Goal: Task Accomplishment & Management: Use online tool/utility

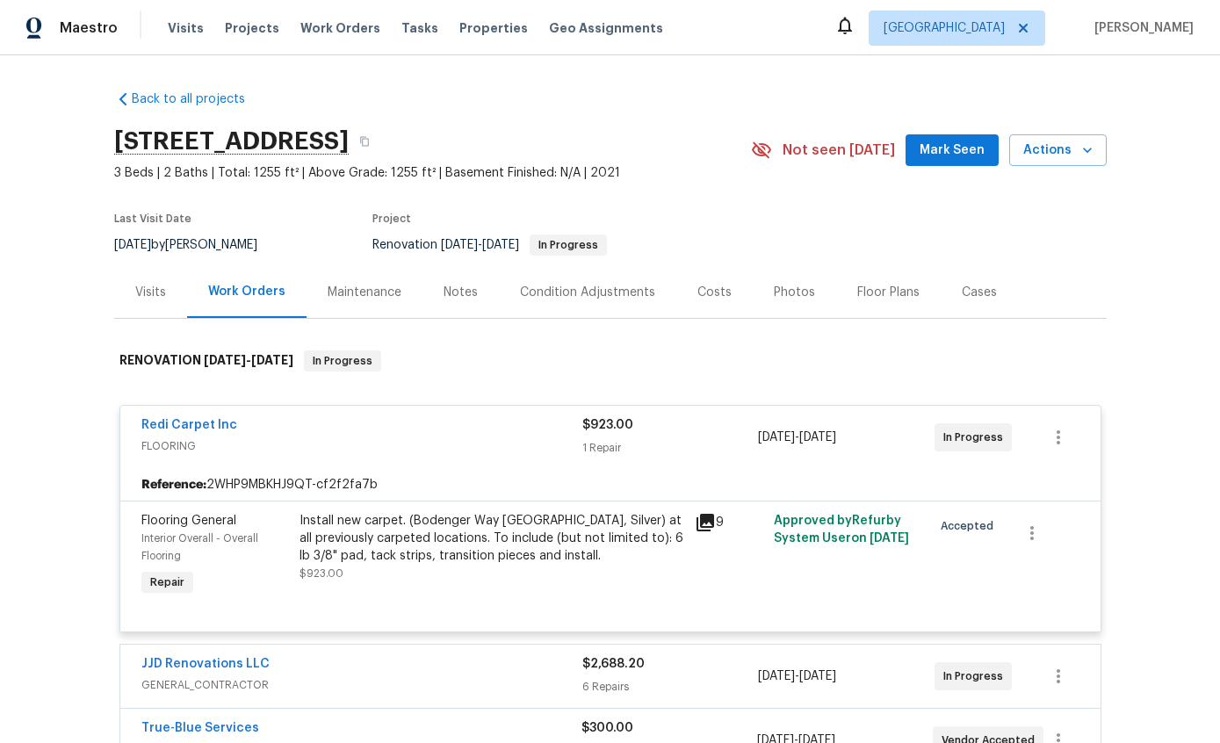
scroll to position [18, 0]
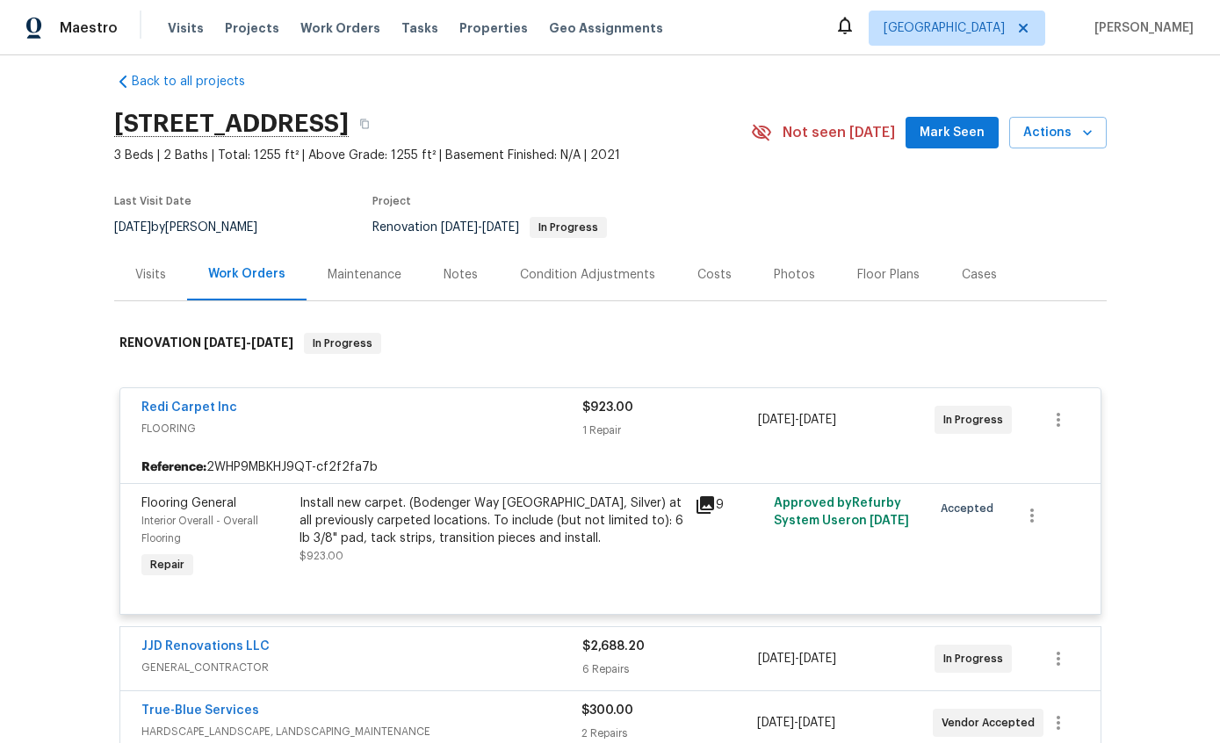
click at [233, 284] on div "Work Orders" at bounding box center [246, 275] width 119 height 52
click at [319, 439] on div "Redi Carpet Inc FLOORING" at bounding box center [361, 420] width 441 height 42
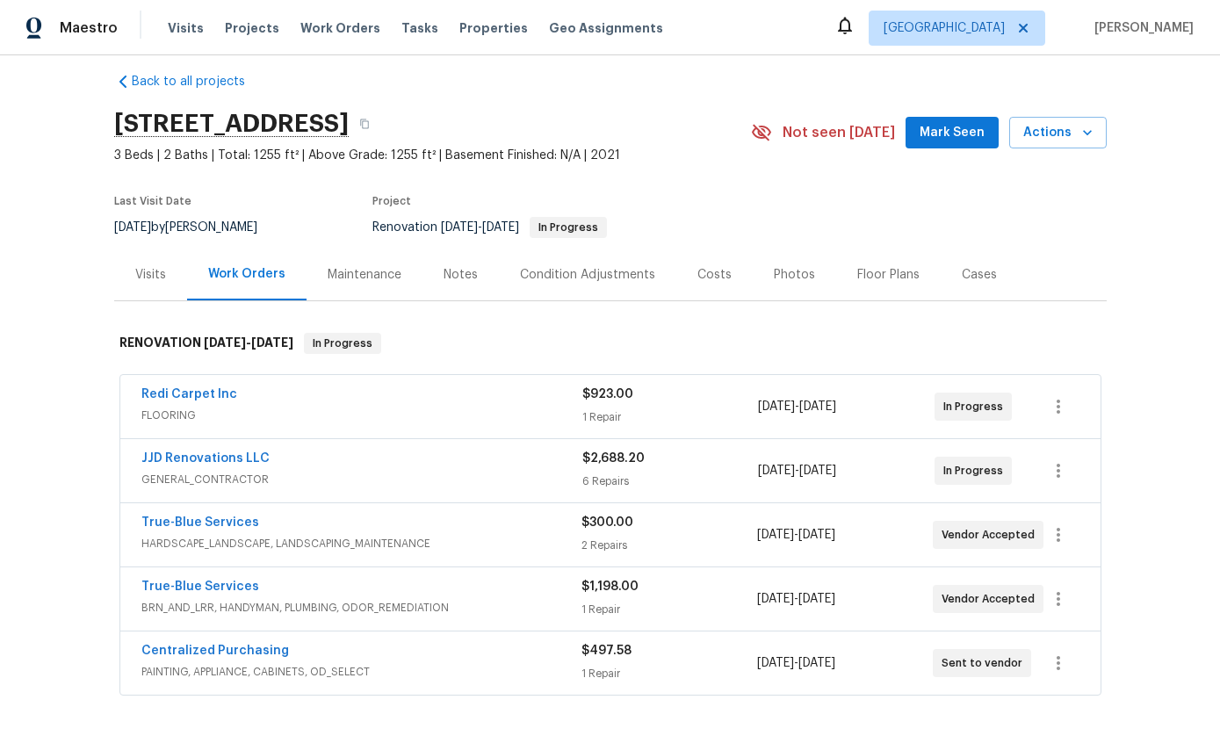
click at [452, 285] on div "Notes" at bounding box center [460, 275] width 76 height 52
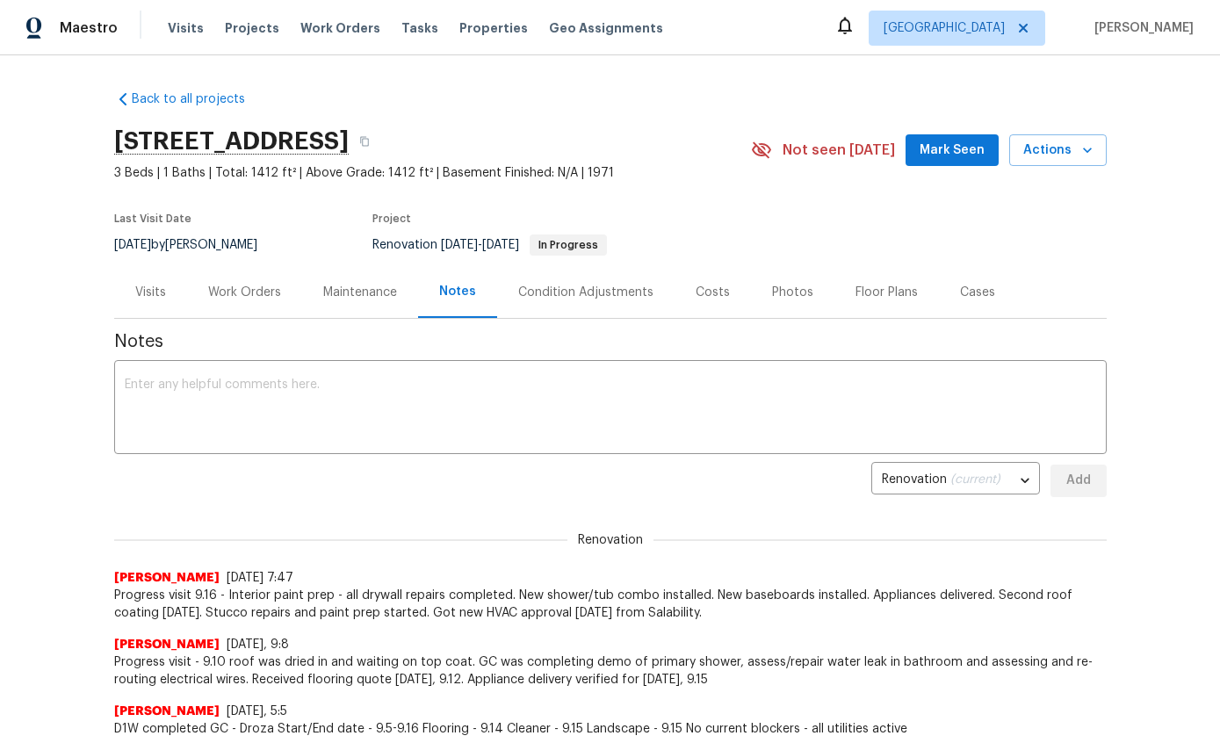
click at [251, 298] on div "Work Orders" at bounding box center [244, 293] width 73 height 18
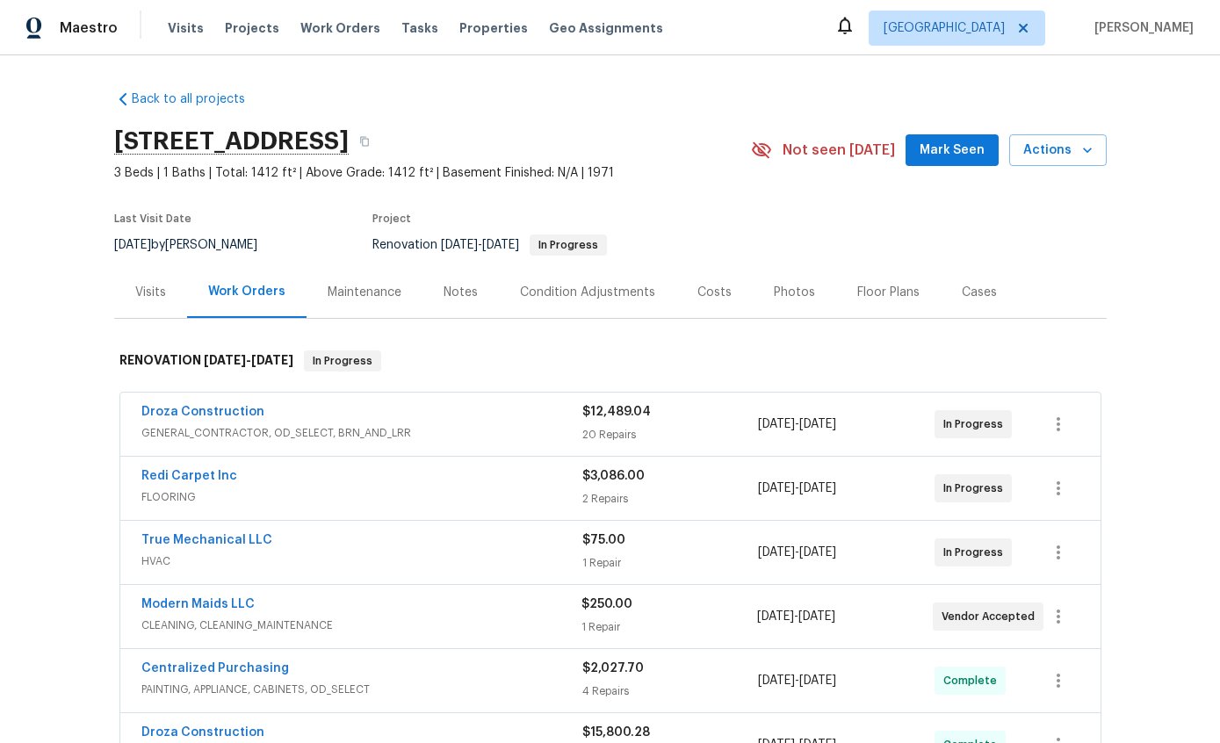
click at [163, 544] on link "True Mechanical LLC" at bounding box center [206, 540] width 131 height 12
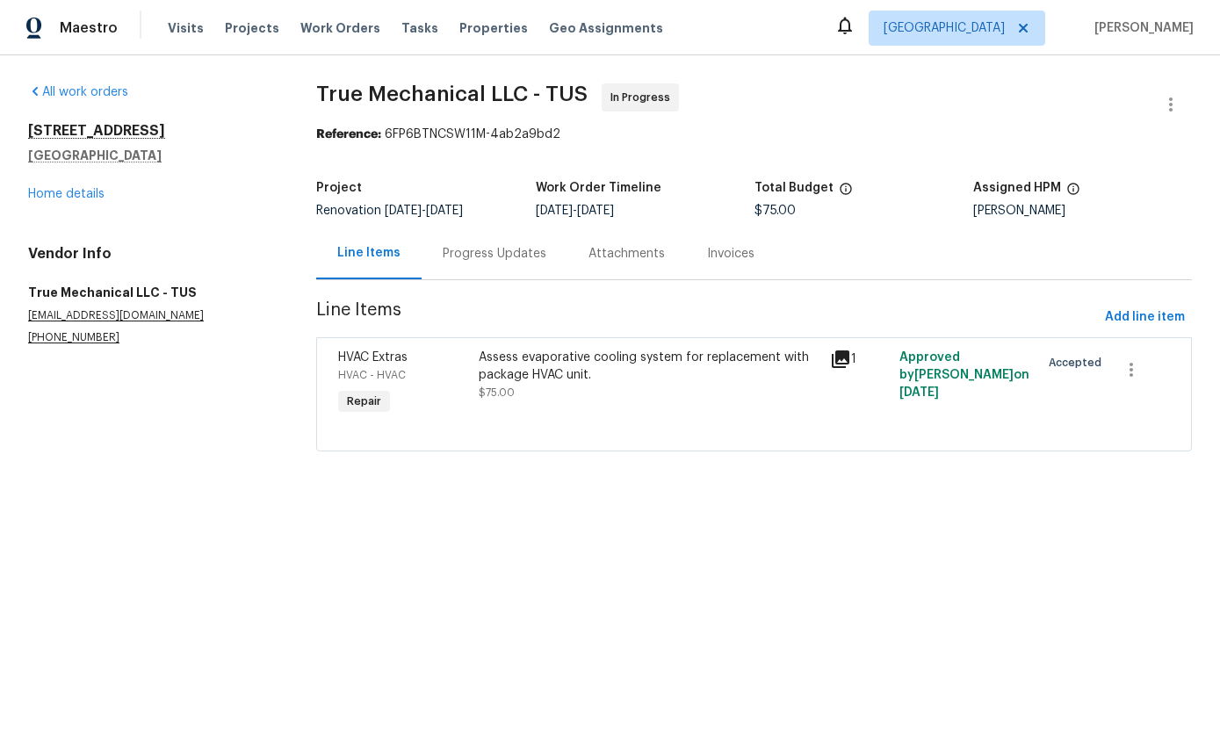
click at [618, 349] on div "Assess evaporative cooling system for replacement with package HVAC unit." at bounding box center [649, 366] width 340 height 35
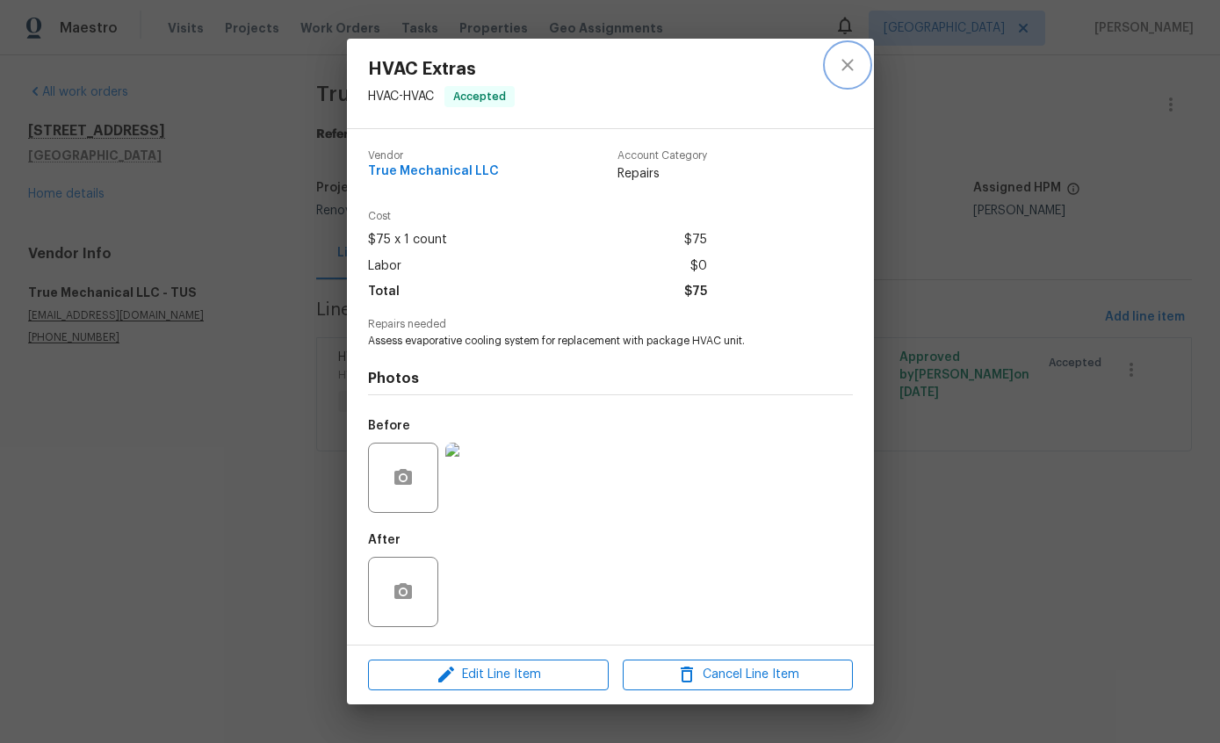
click at [863, 50] on button "close" at bounding box center [847, 65] width 42 height 42
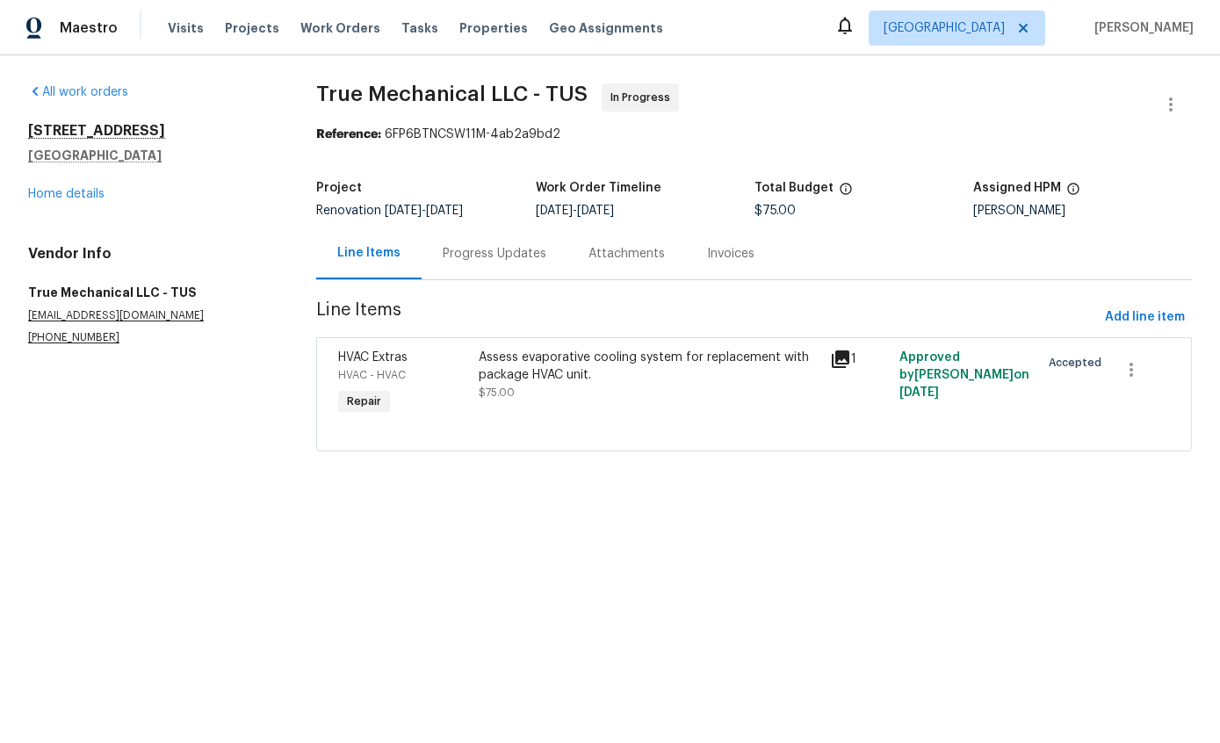
click at [505, 264] on div "Progress Updates" at bounding box center [495, 253] width 146 height 52
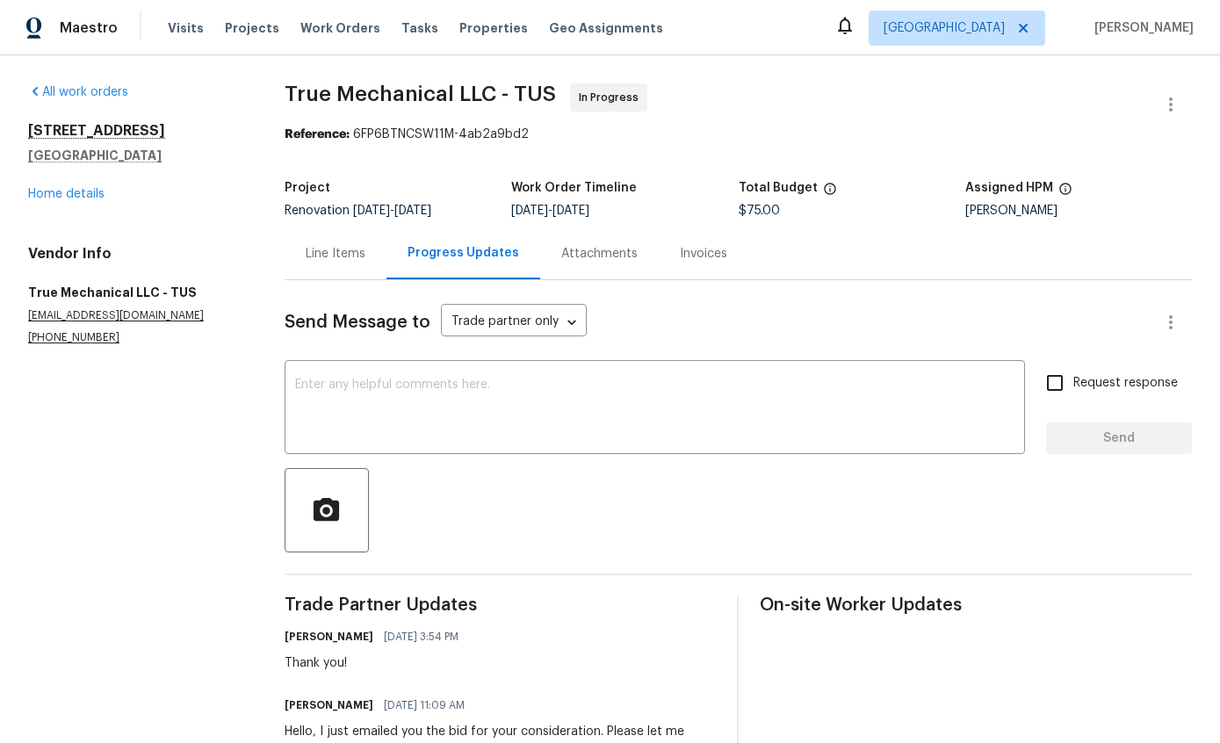
click at [766, 392] on textarea at bounding box center [654, 408] width 719 height 61
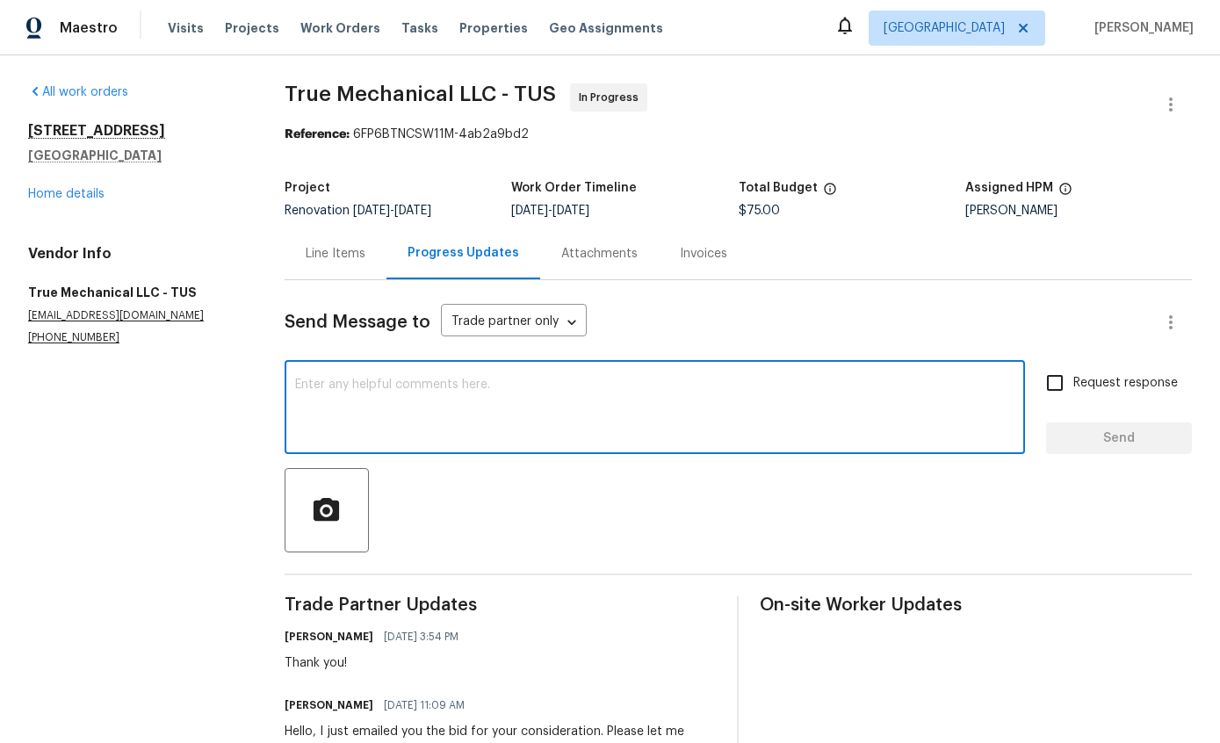
click at [57, 188] on link "Home details" at bounding box center [66, 194] width 76 height 12
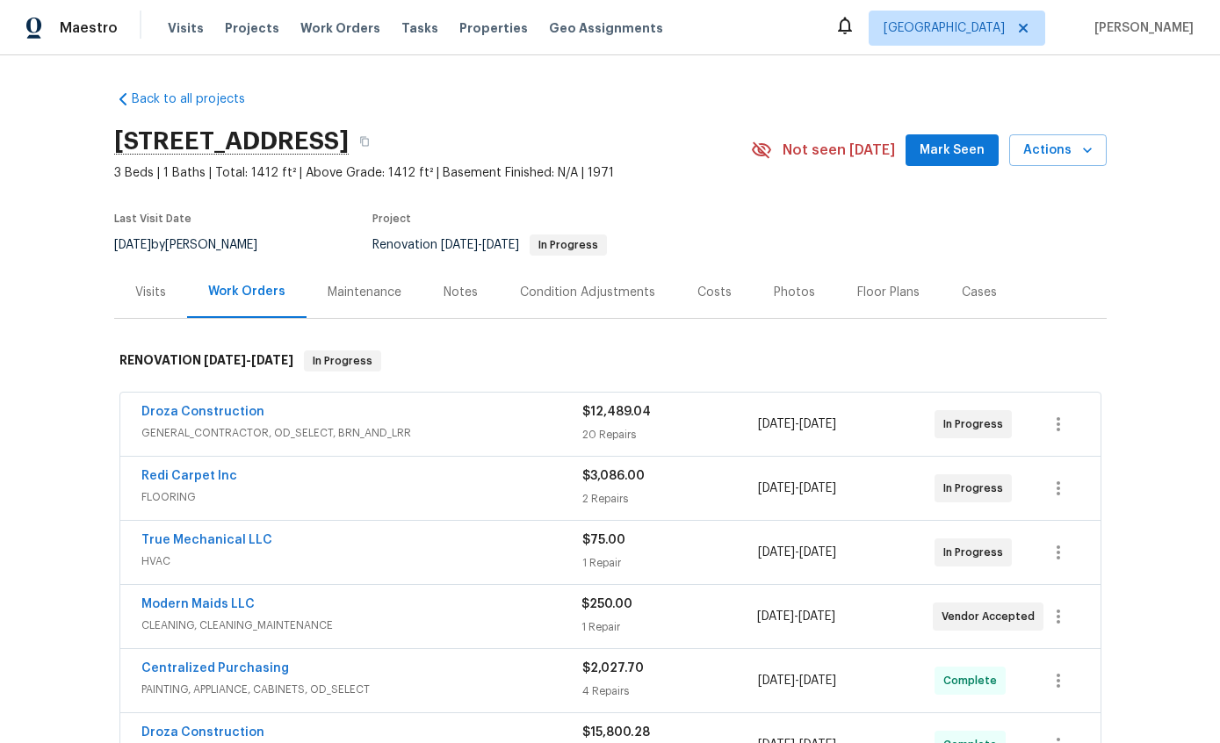
click at [234, 534] on link "True Mechanical LLC" at bounding box center [206, 540] width 131 height 12
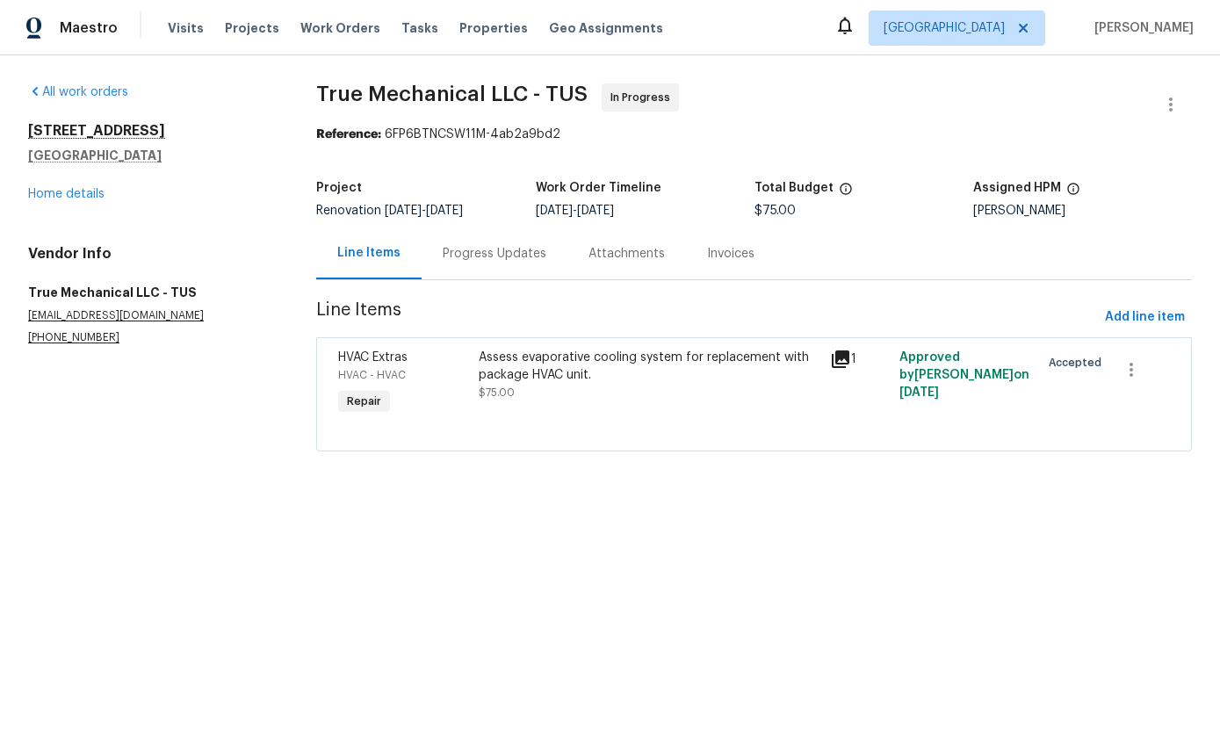
click at [89, 196] on link "Home details" at bounding box center [66, 194] width 76 height 12
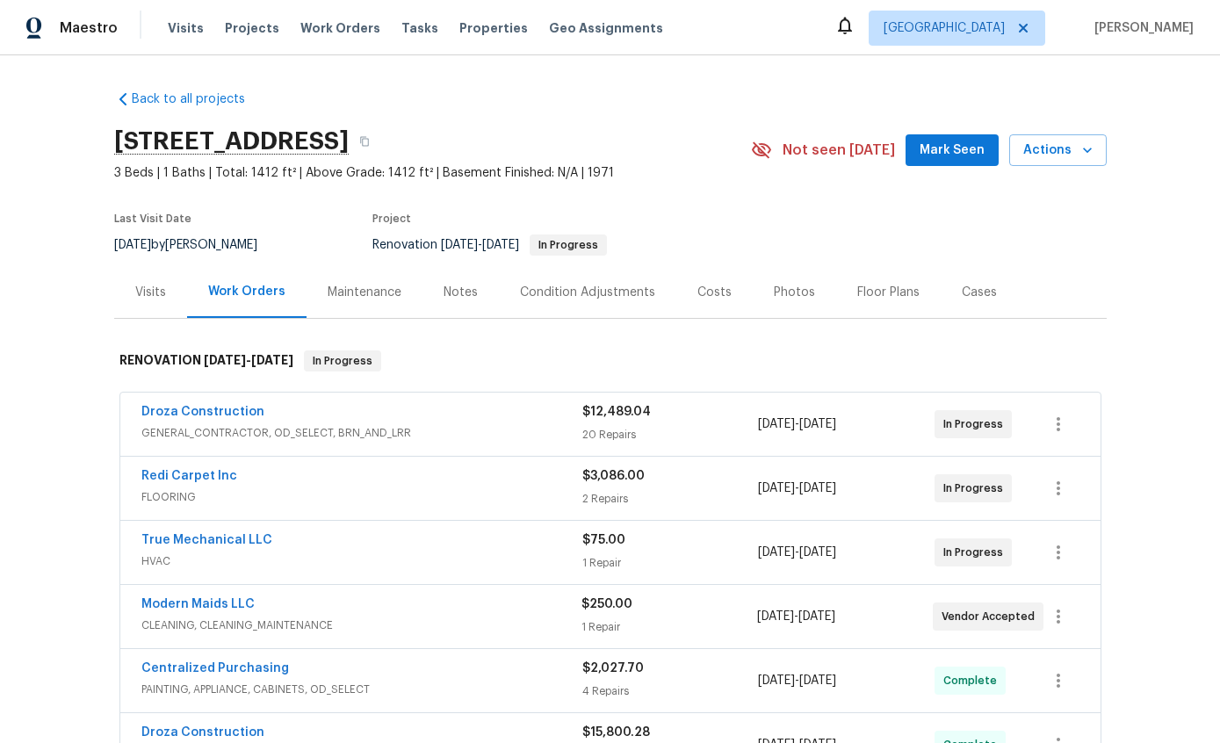
click at [234, 542] on link "True Mechanical LLC" at bounding box center [206, 540] width 131 height 12
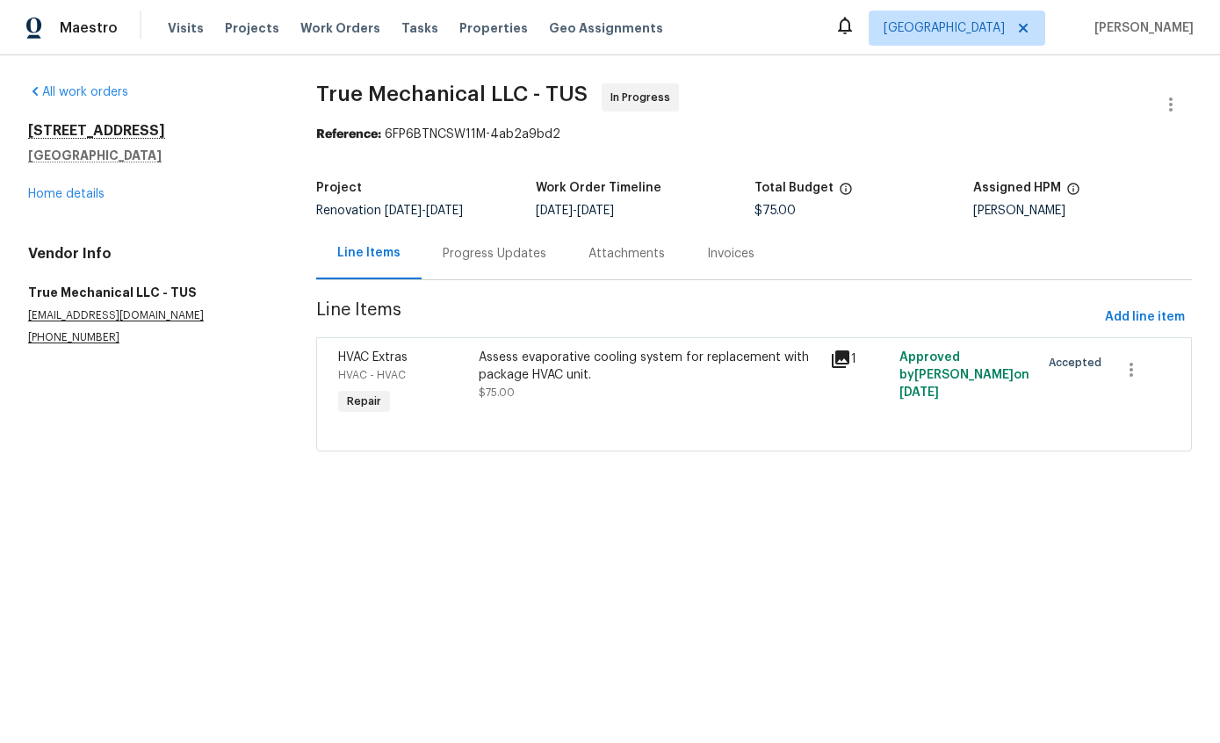
click at [514, 259] on div "Progress Updates" at bounding box center [495, 254] width 104 height 18
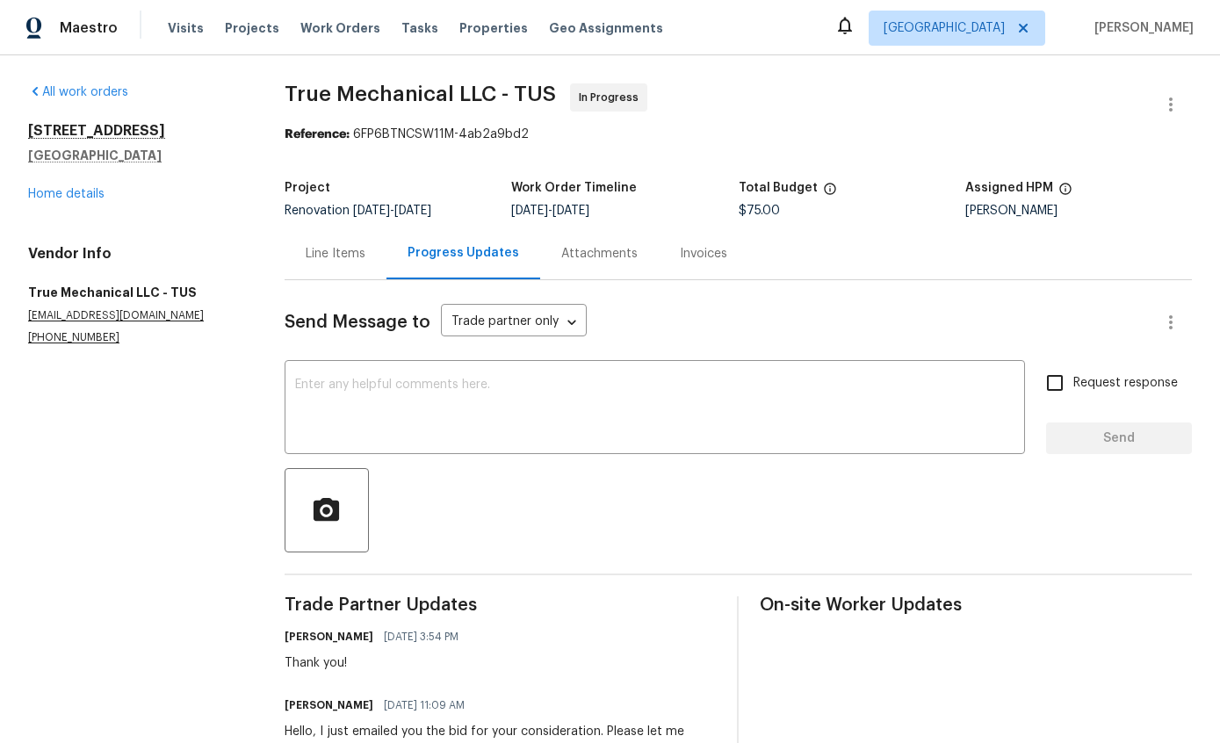
click at [74, 199] on link "Home details" at bounding box center [66, 194] width 76 height 12
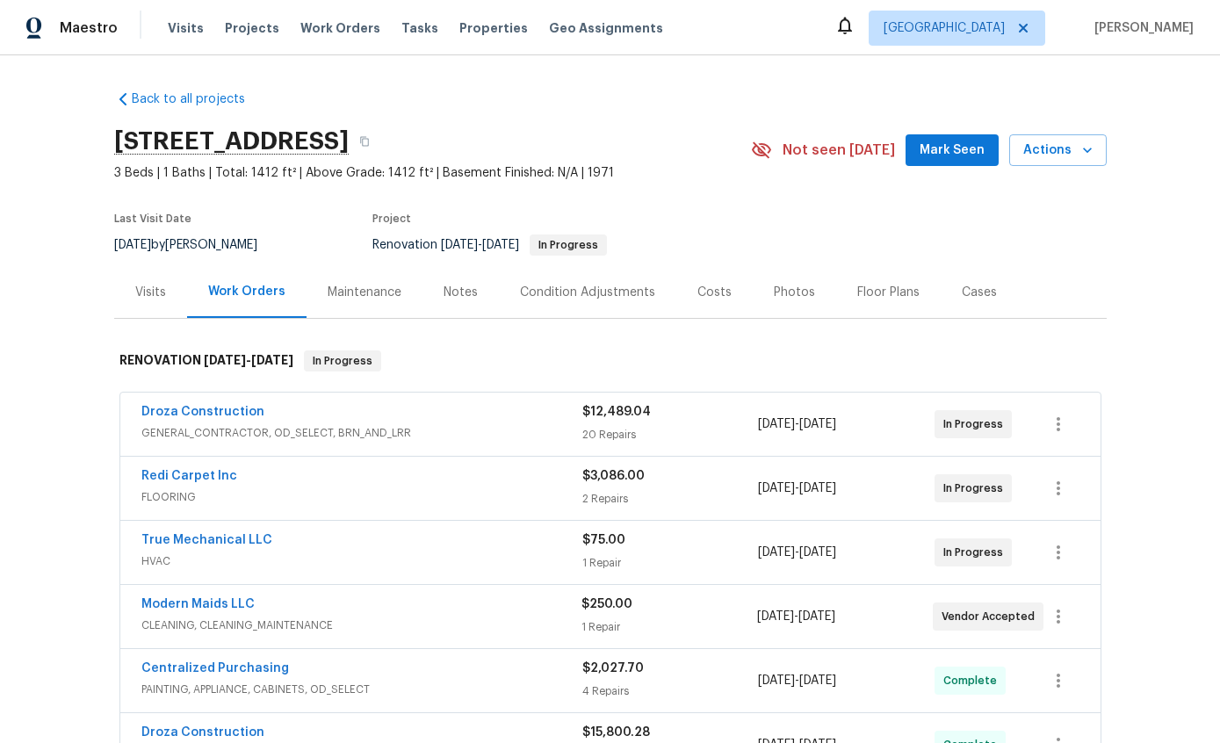
click at [227, 411] on link "Droza Construction" at bounding box center [202, 412] width 123 height 12
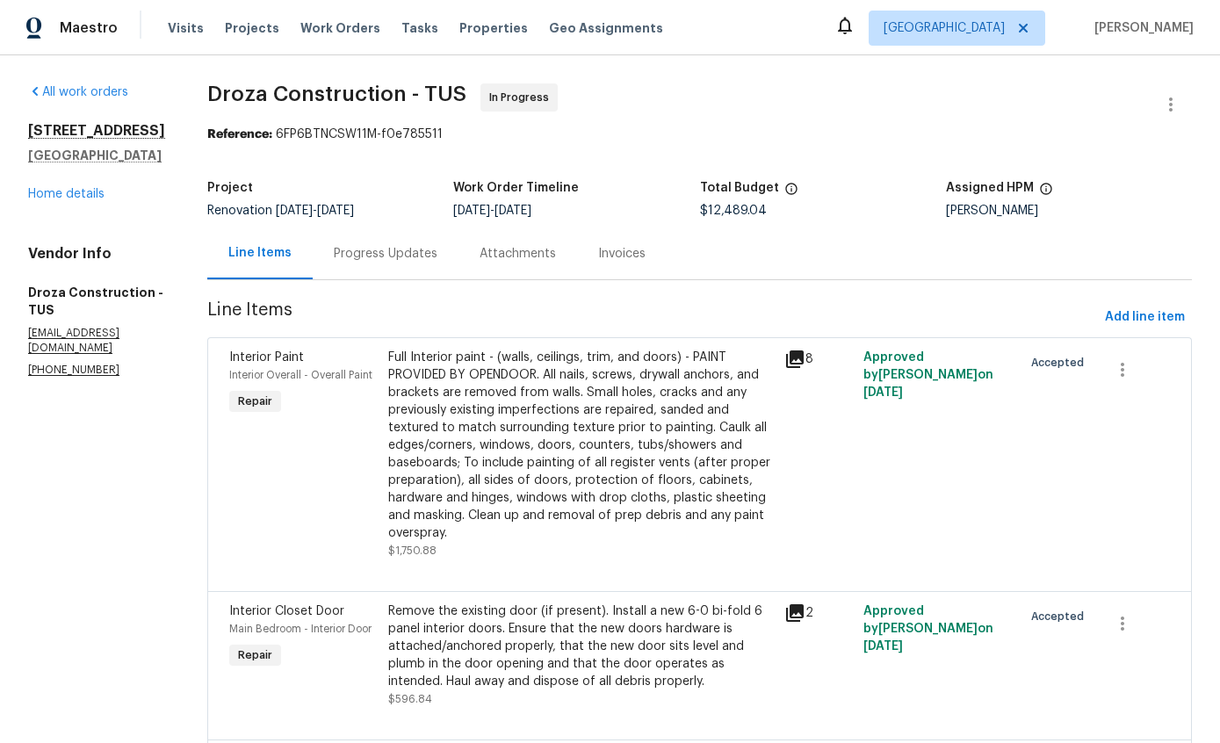
click at [405, 237] on div "Progress Updates" at bounding box center [386, 253] width 146 height 52
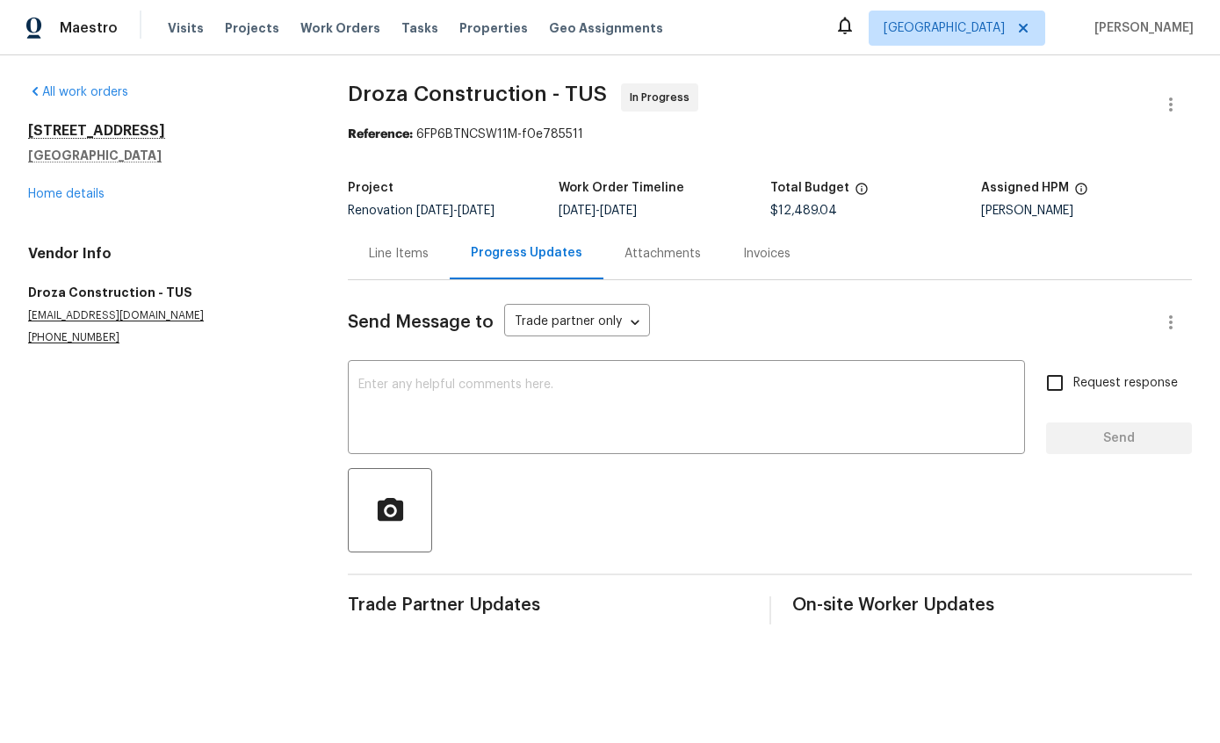
click at [66, 191] on link "Home details" at bounding box center [66, 194] width 76 height 12
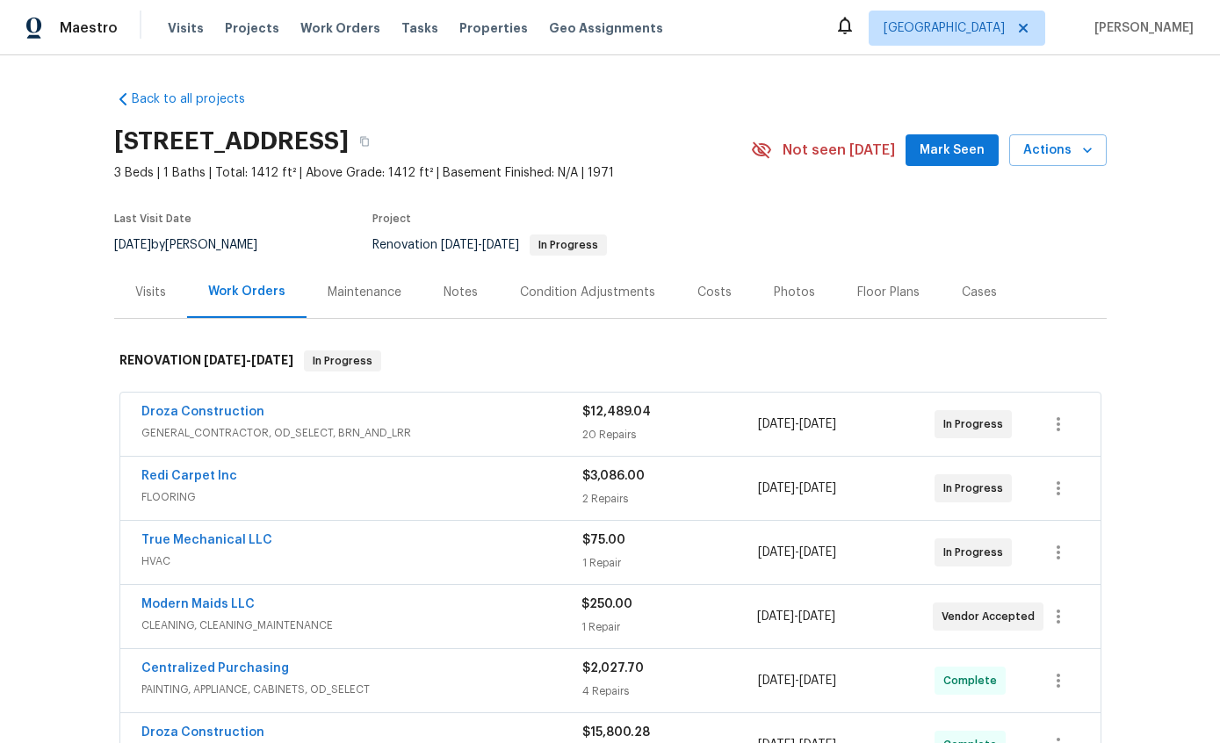
click at [463, 295] on div "Notes" at bounding box center [460, 293] width 34 height 18
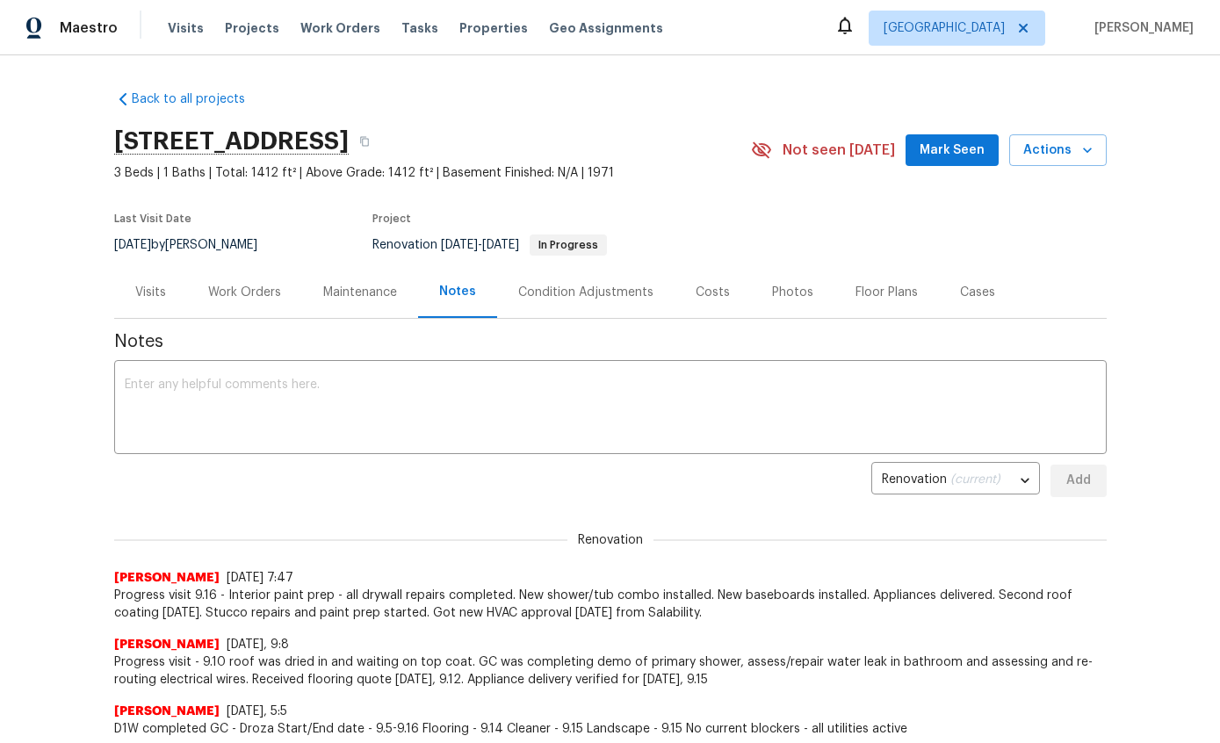
click at [848, 418] on textarea at bounding box center [610, 408] width 971 height 61
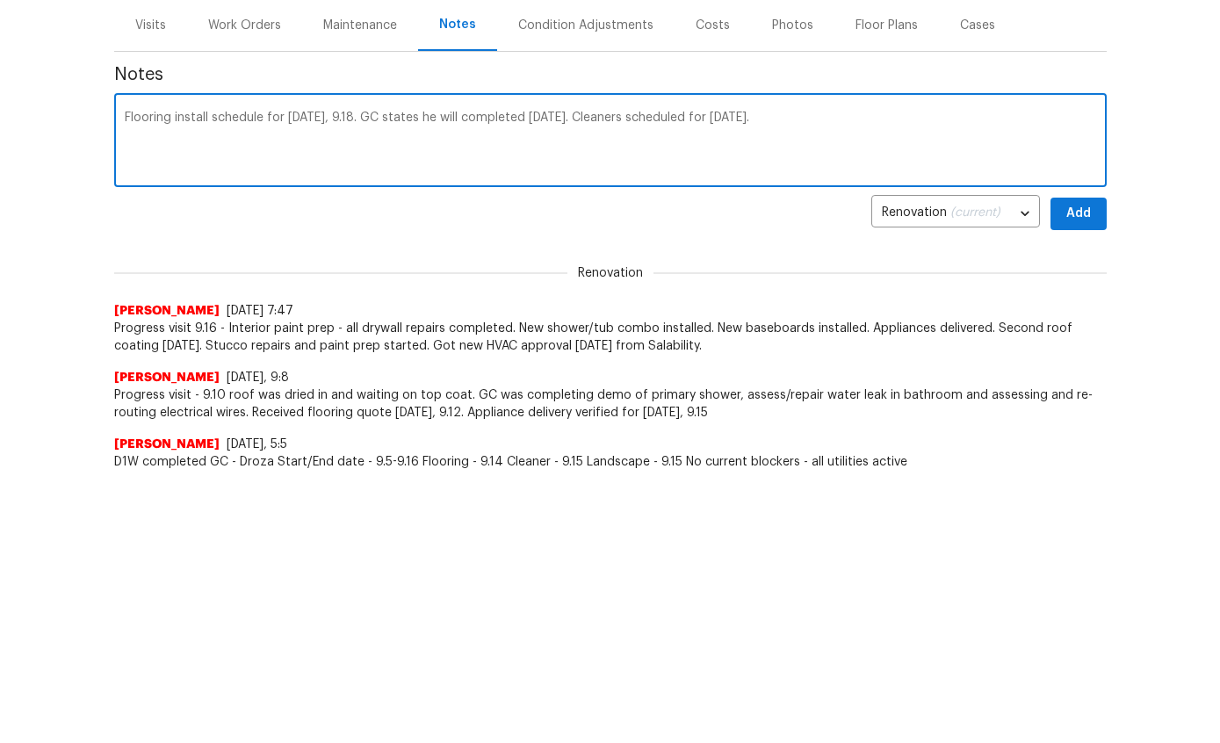
type textarea "Flooring install schedule for today, 9.18. GC states he will completed tomorrow…"
click at [1084, 470] on span "Add" at bounding box center [1078, 481] width 28 height 22
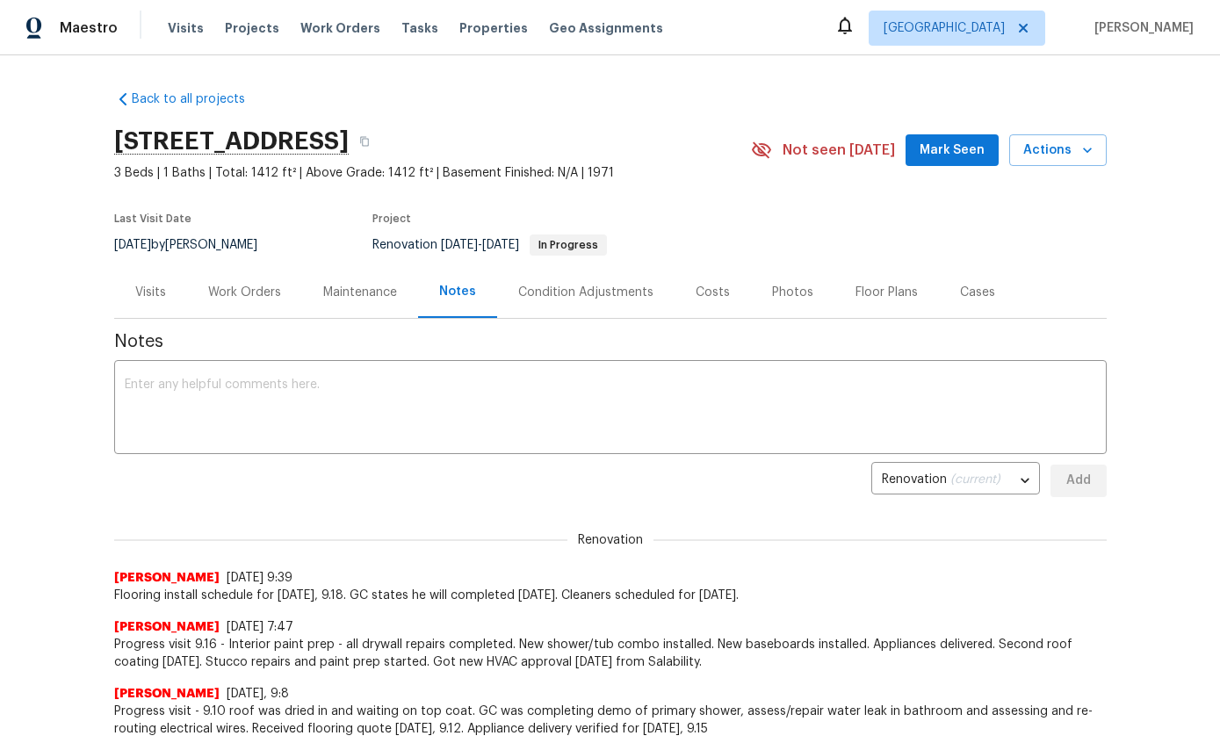
click at [258, 284] on div "Work Orders" at bounding box center [244, 293] width 73 height 18
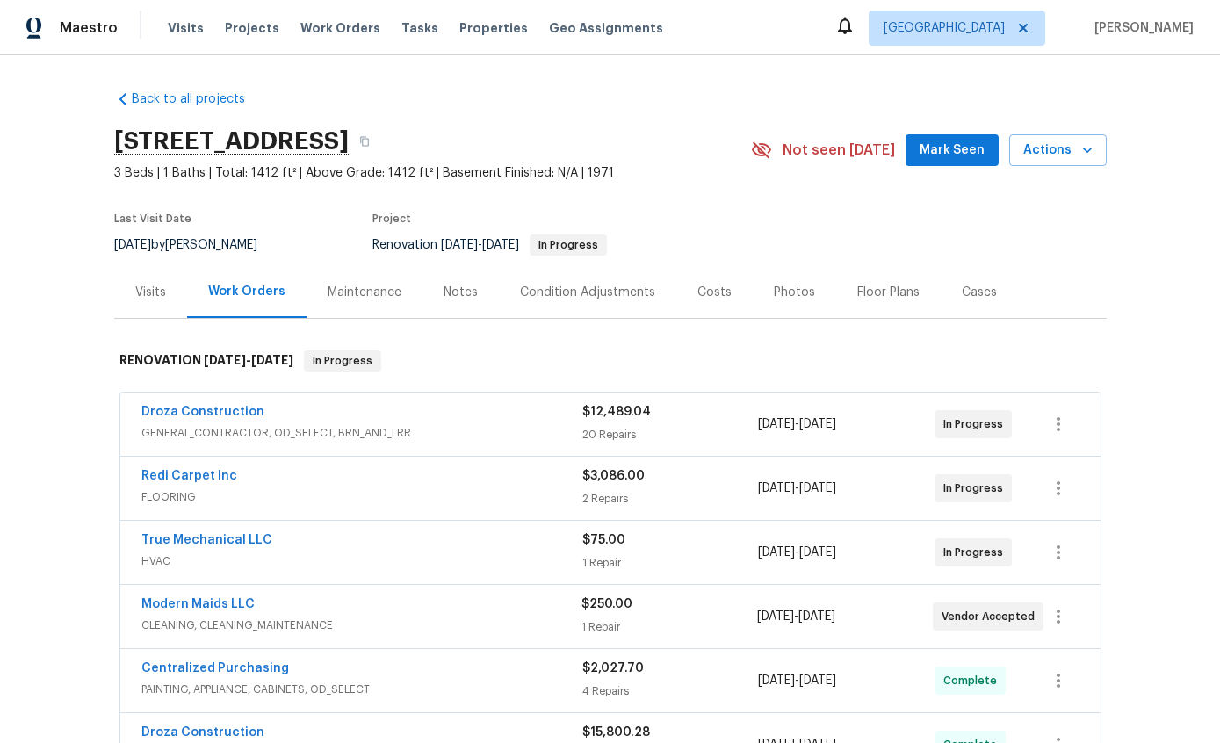
scroll to position [70, 0]
click at [233, 534] on link "True Mechanical LLC" at bounding box center [206, 540] width 131 height 12
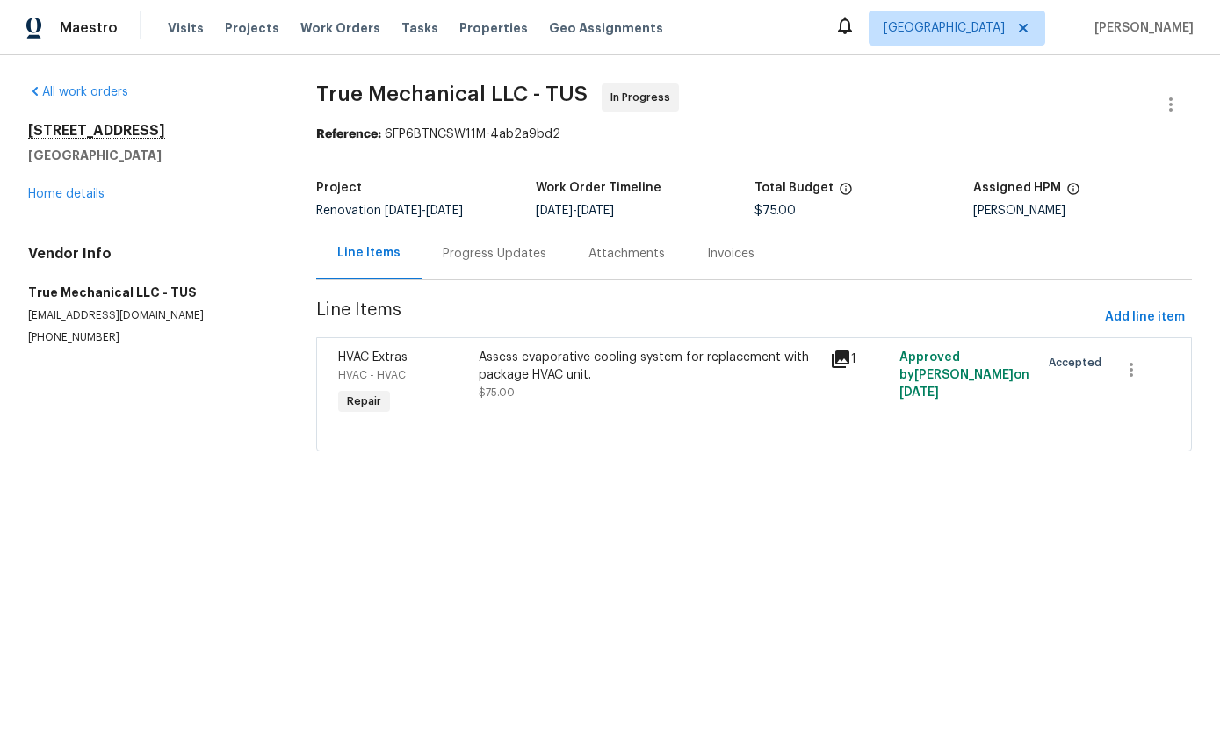
click at [501, 253] on div "Progress Updates" at bounding box center [495, 254] width 104 height 18
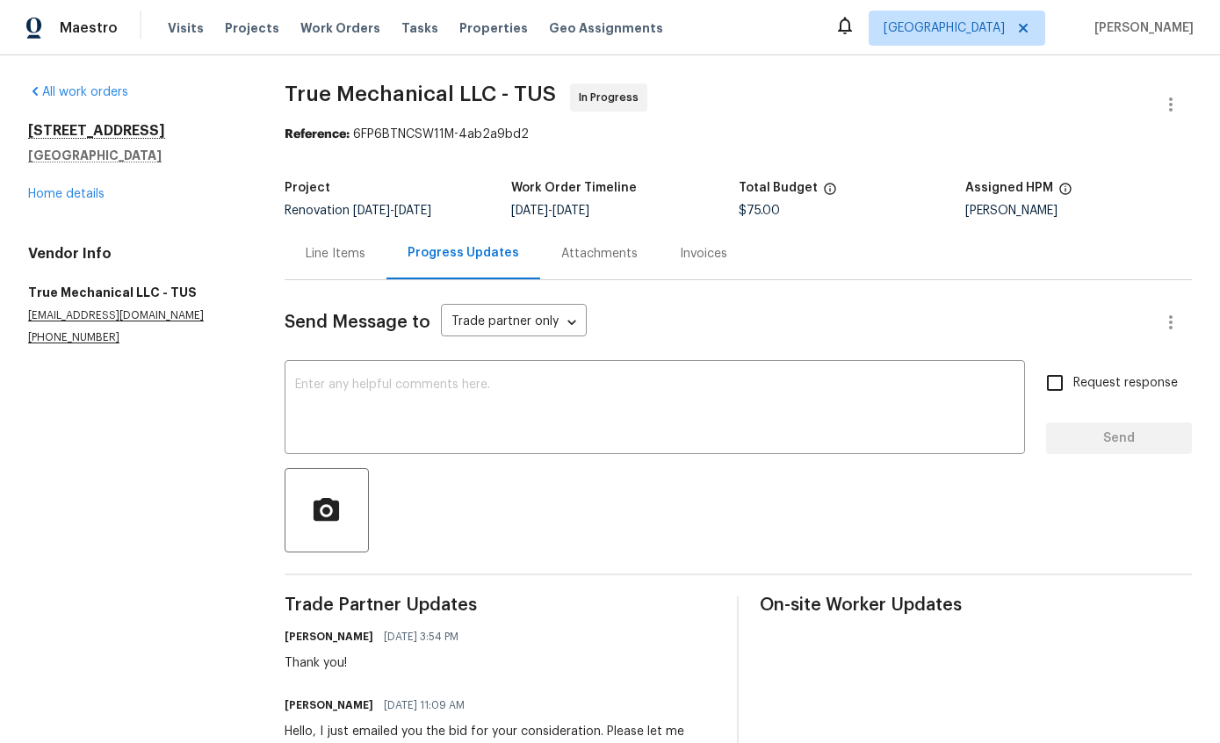
click at [612, 386] on textarea at bounding box center [654, 408] width 719 height 61
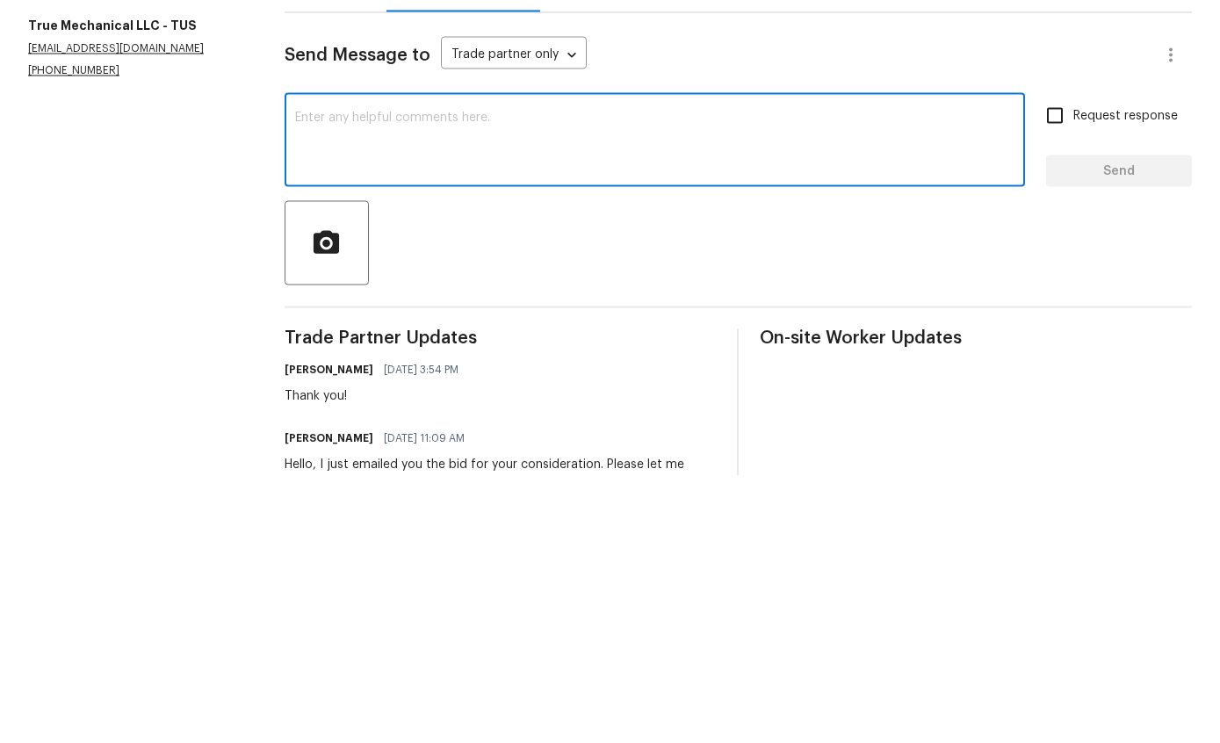
click at [160, 197] on section "All work orders 1917 W Saxony Rd Tucson, AZ 85713 Home details Vendor Info True…" at bounding box center [135, 628] width 214 height 1091
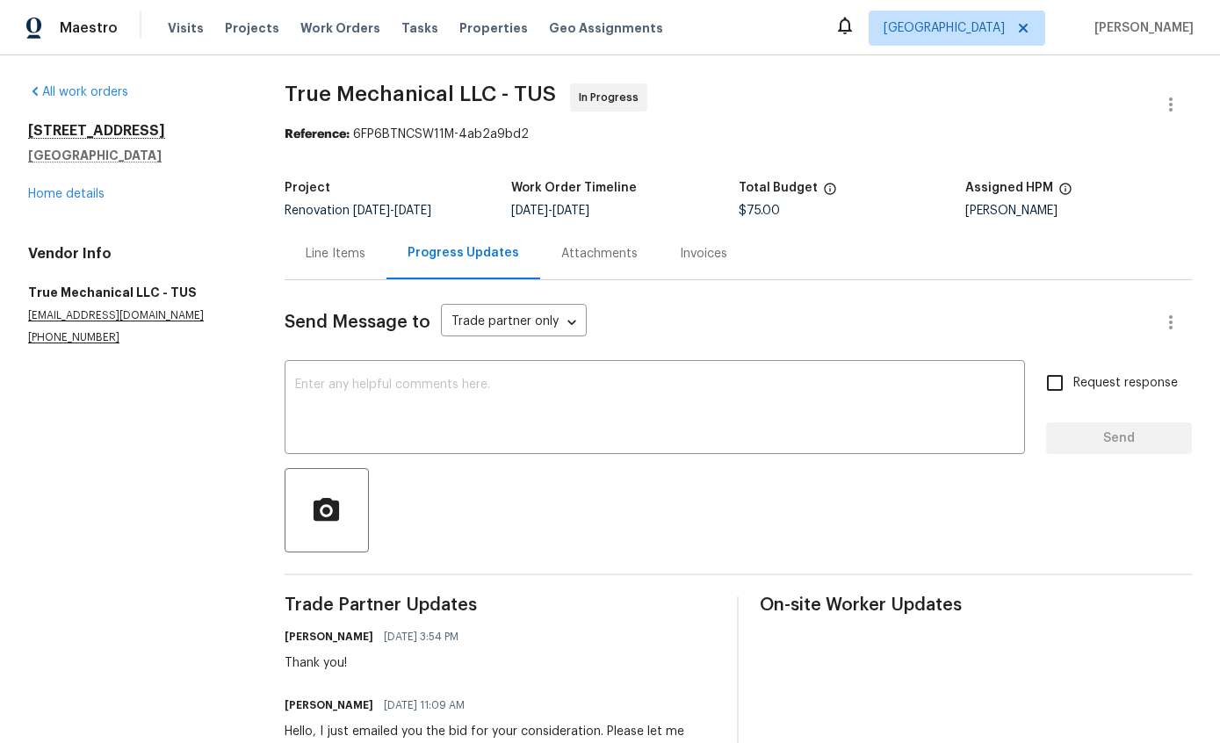
click at [70, 188] on link "Home details" at bounding box center [66, 194] width 76 height 12
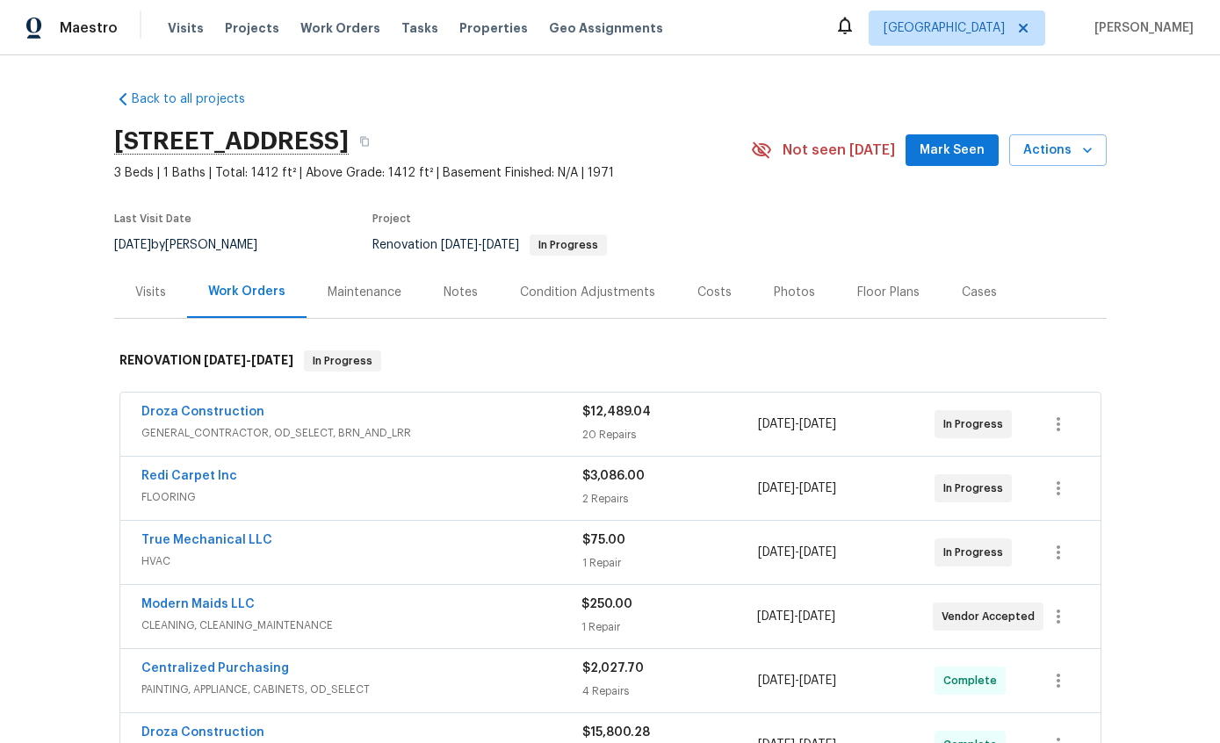
click at [456, 284] on div "Notes" at bounding box center [460, 293] width 34 height 18
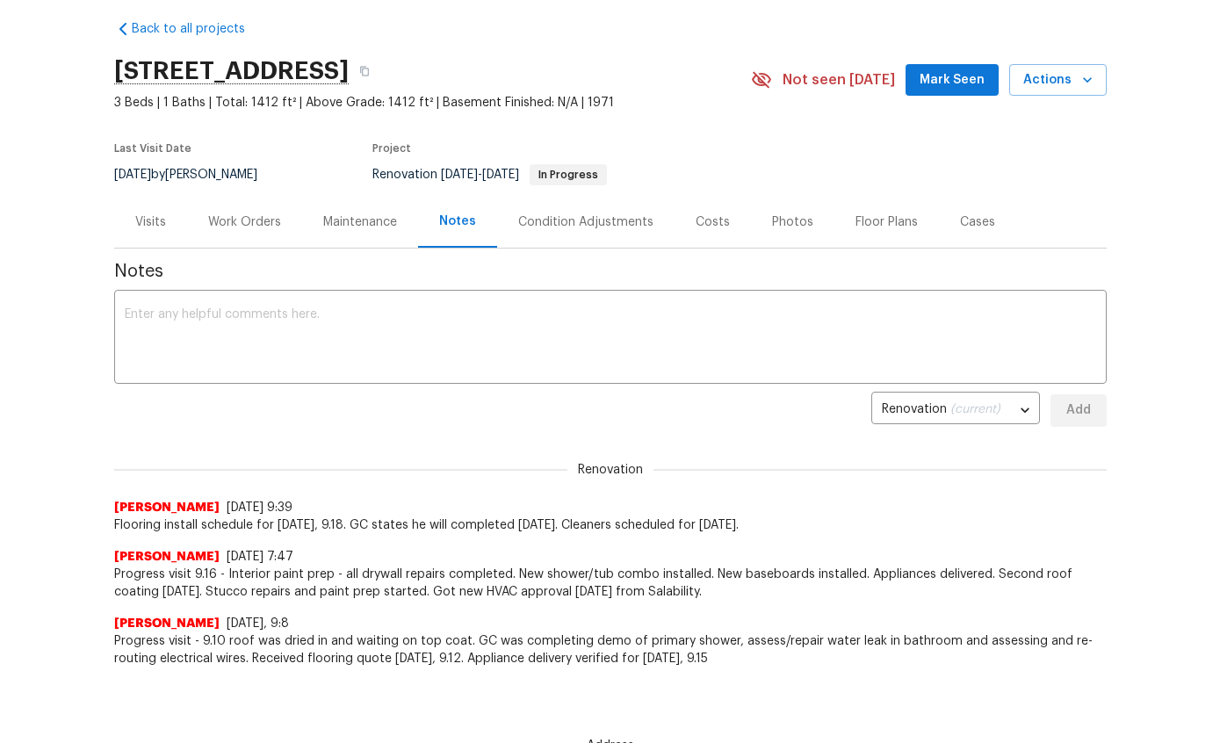
click at [148, 209] on div "Visits" at bounding box center [150, 222] width 73 height 52
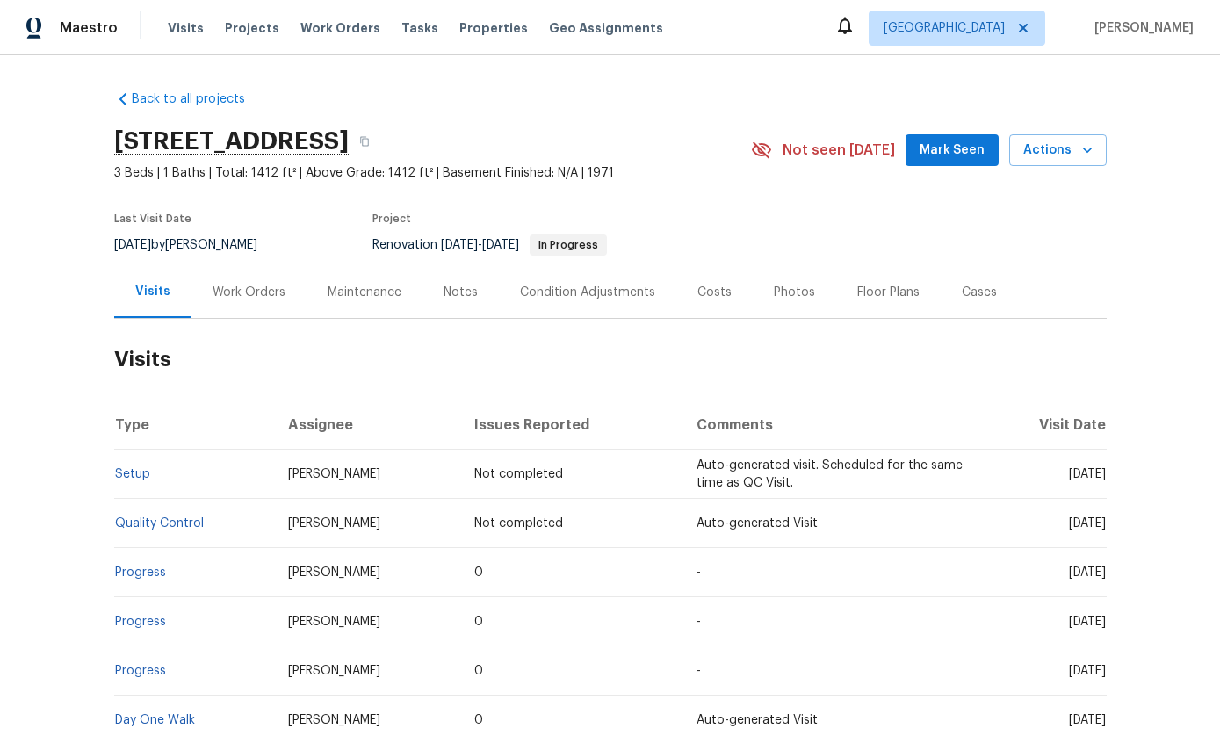
click at [149, 450] on td "Setup" at bounding box center [194, 474] width 161 height 49
click at [131, 468] on link "Setup" at bounding box center [132, 474] width 35 height 12
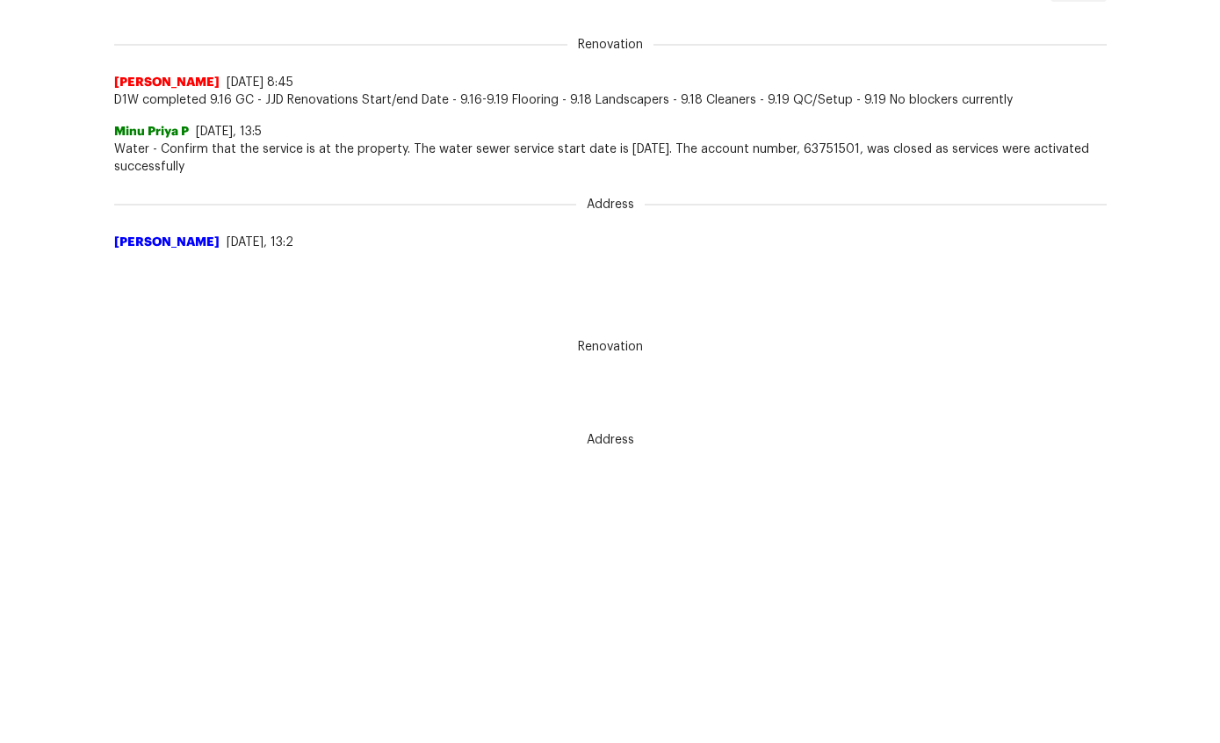
scroll to position [18, 0]
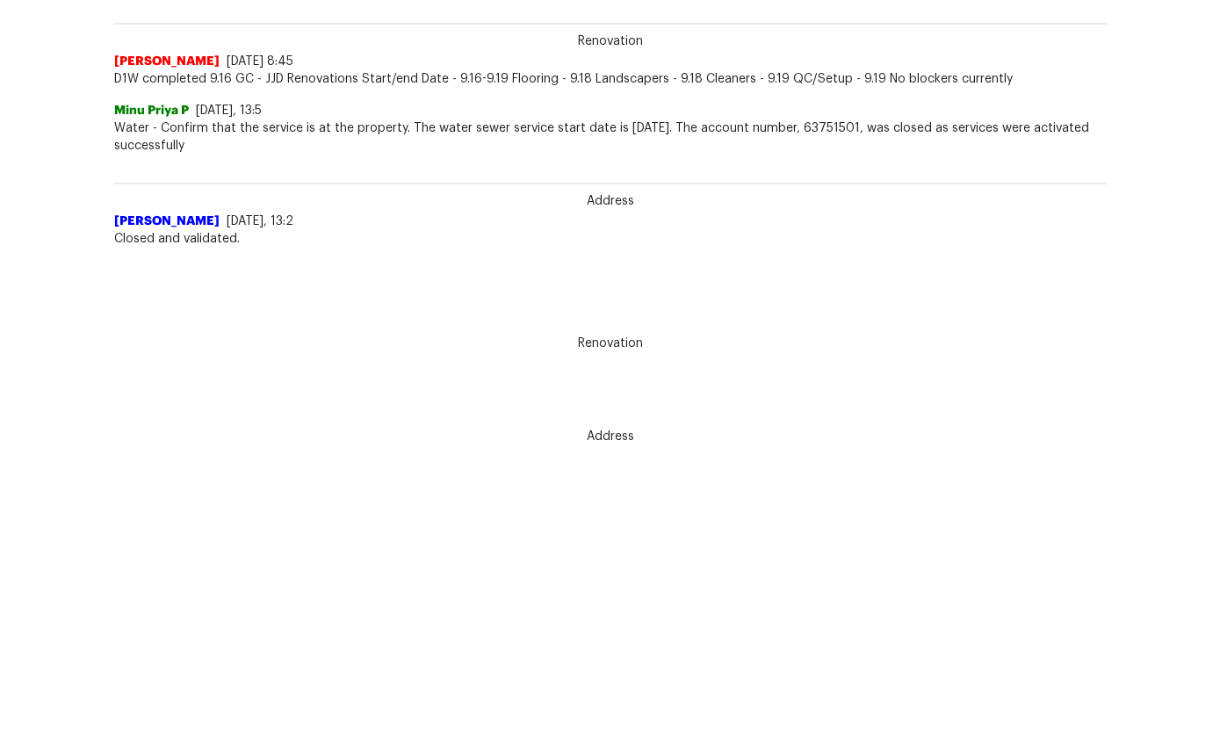
type textarea "G"
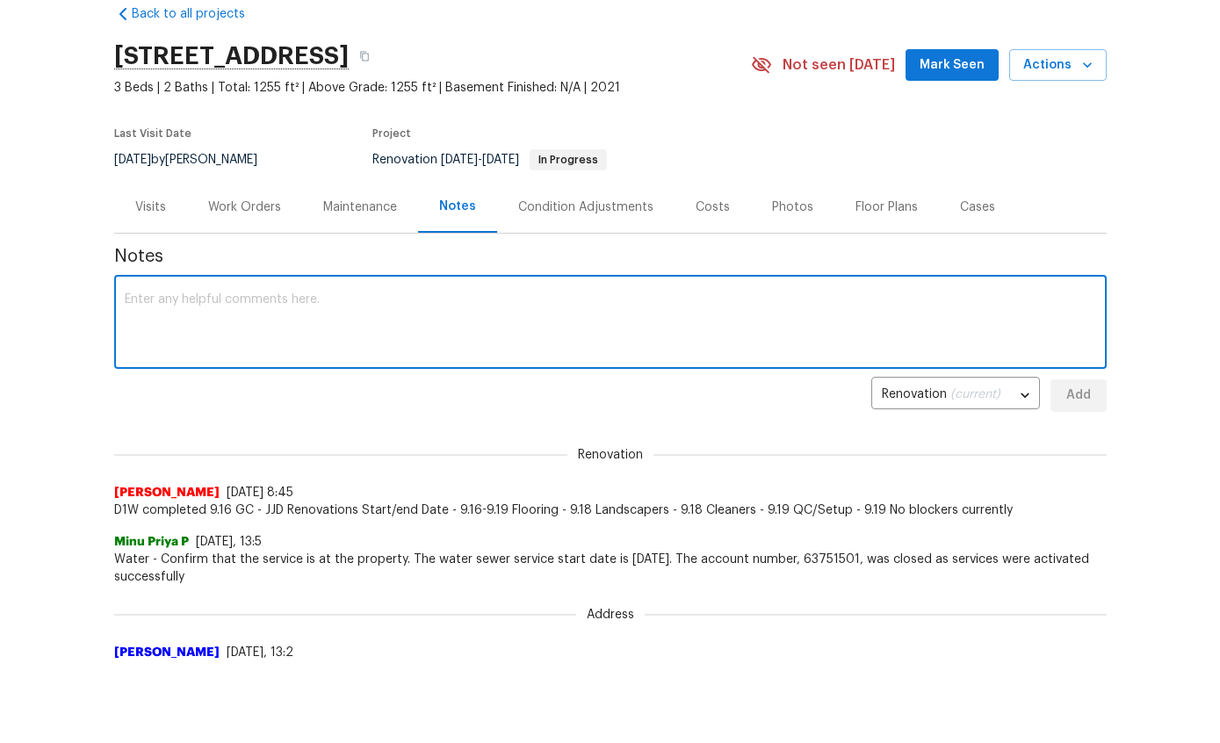
scroll to position [0, 0]
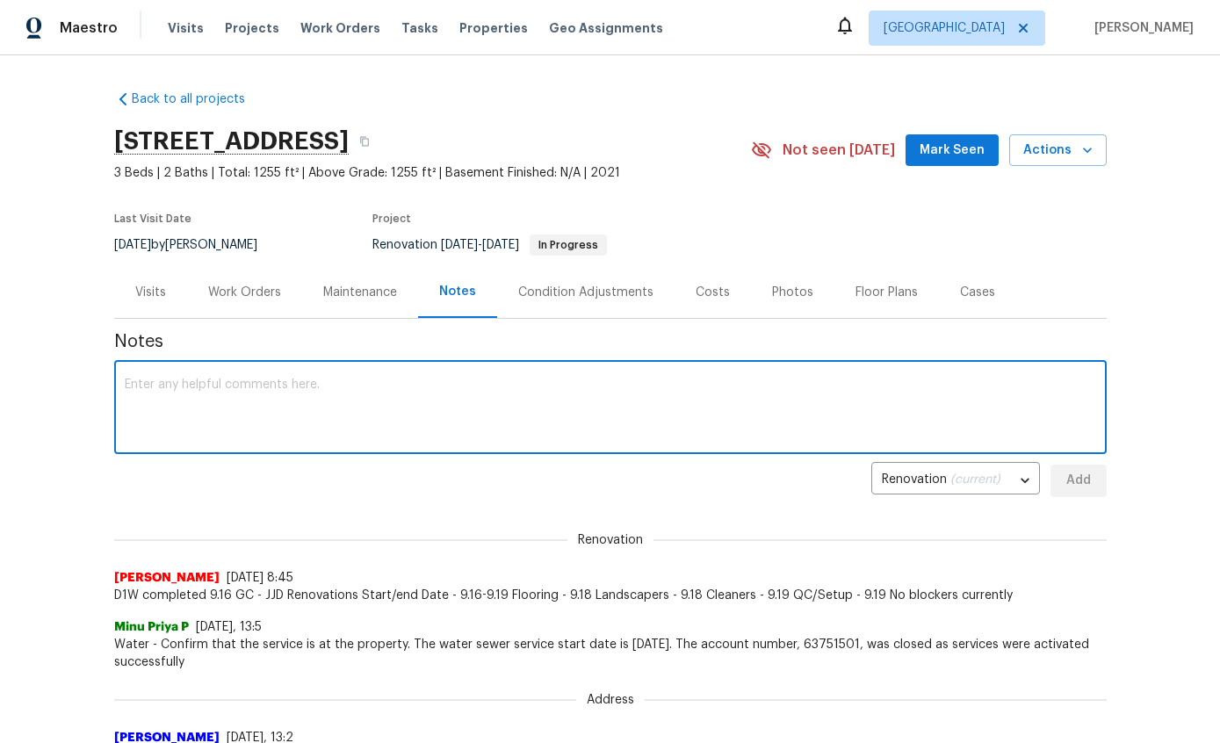
click at [631, 393] on textarea at bounding box center [610, 408] width 971 height 61
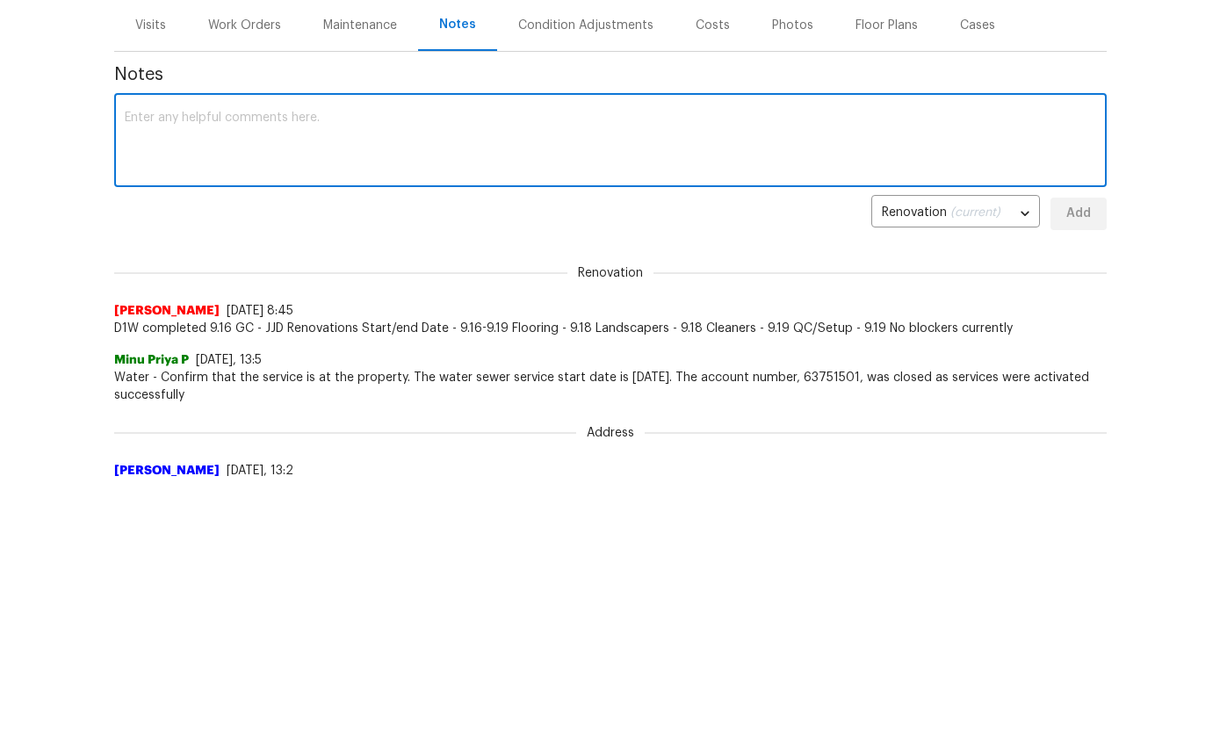
type textarea "B"
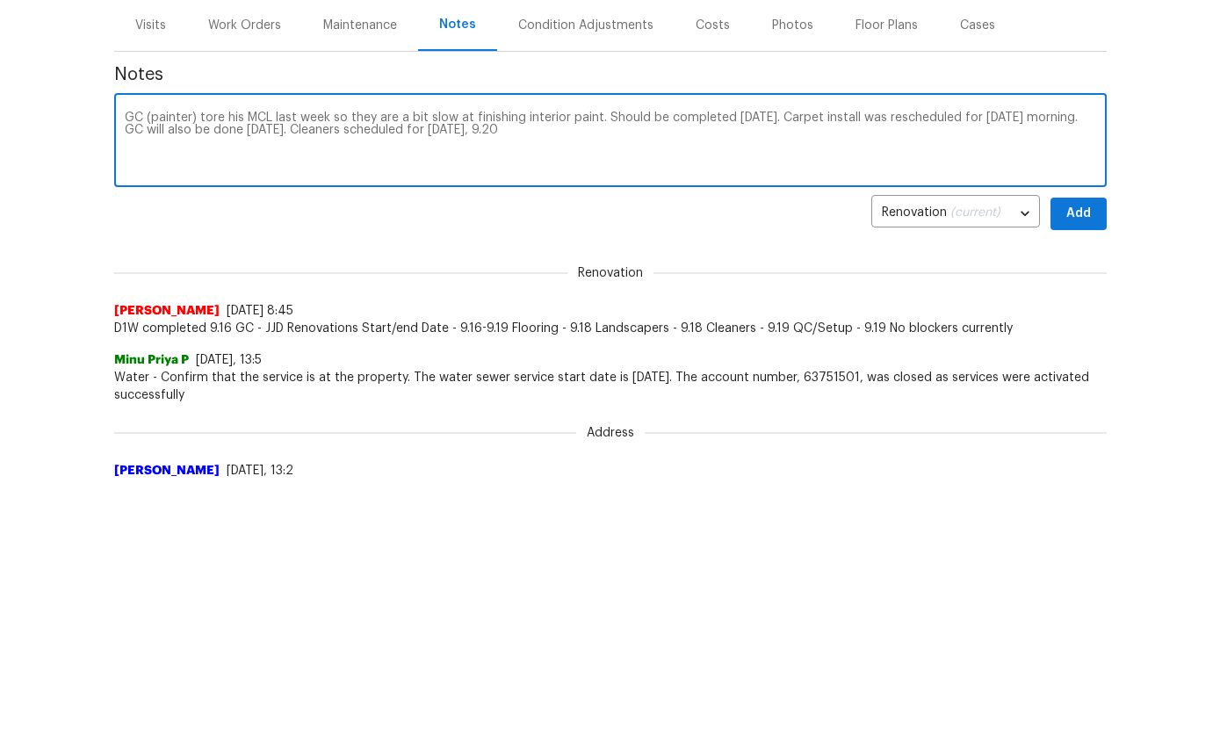
type textarea "GC (painter) tore his MCL last week so they are a bit slow at finishing interio…"
click at [1086, 470] on span "Add" at bounding box center [1078, 481] width 28 height 22
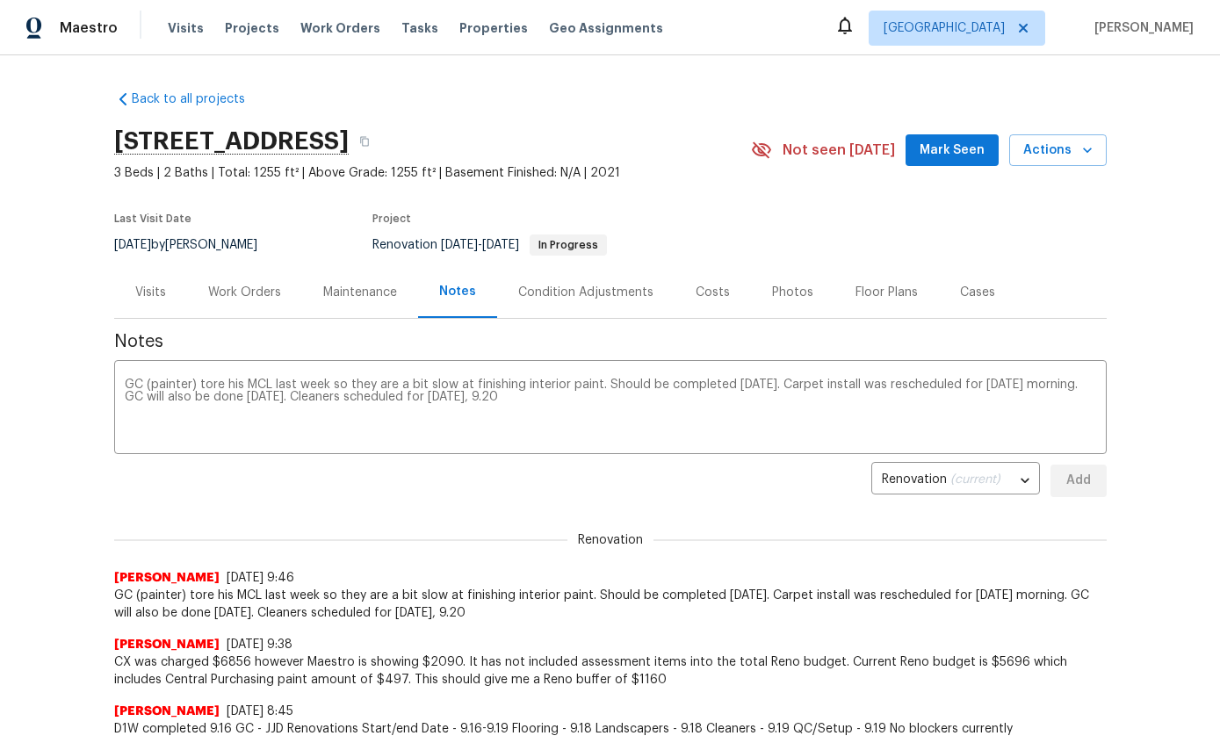
click at [148, 282] on div "Visits" at bounding box center [150, 292] width 73 height 52
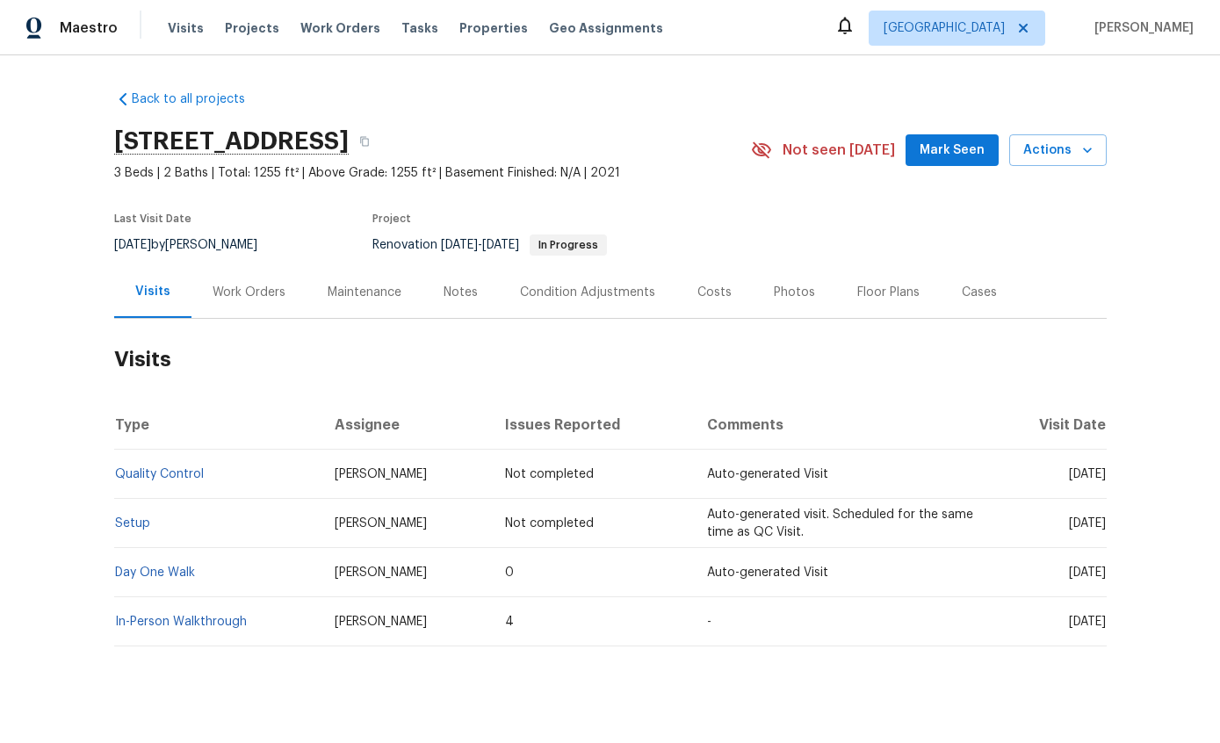
click at [154, 518] on td "Setup" at bounding box center [217, 523] width 207 height 49
click at [134, 525] on link "Setup" at bounding box center [132, 523] width 35 height 12
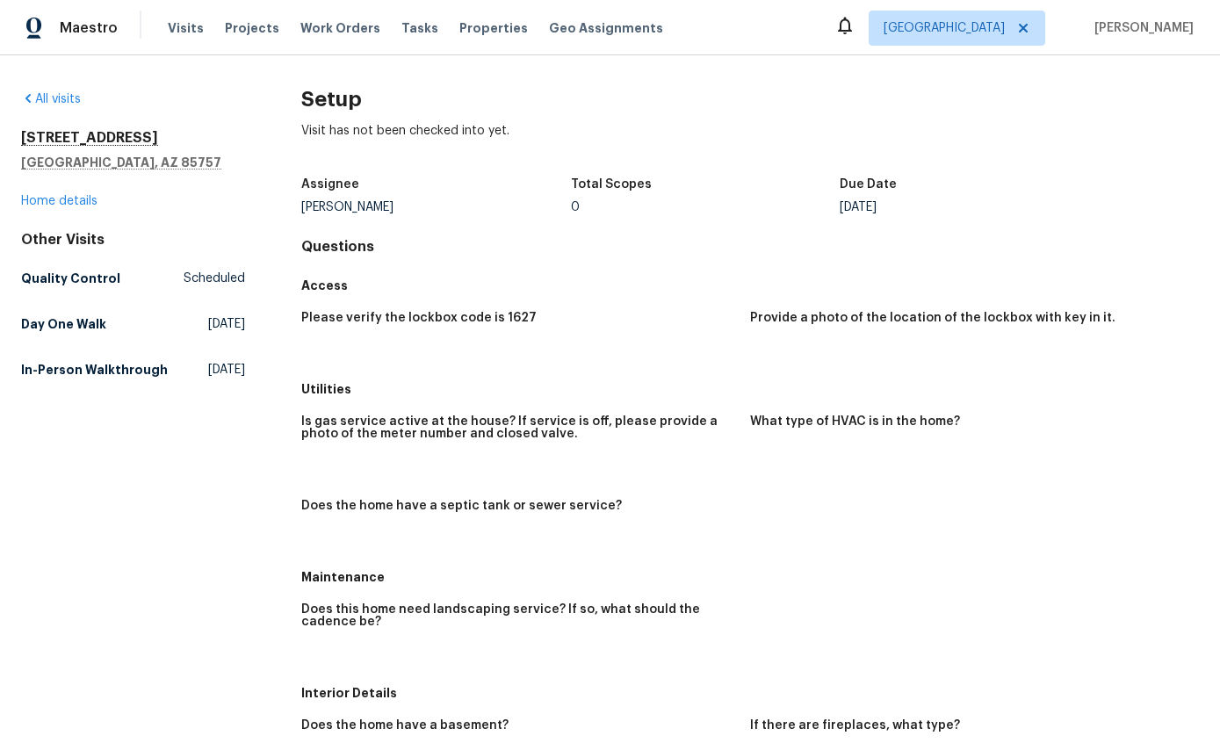
click at [74, 196] on link "Home details" at bounding box center [59, 201] width 76 height 12
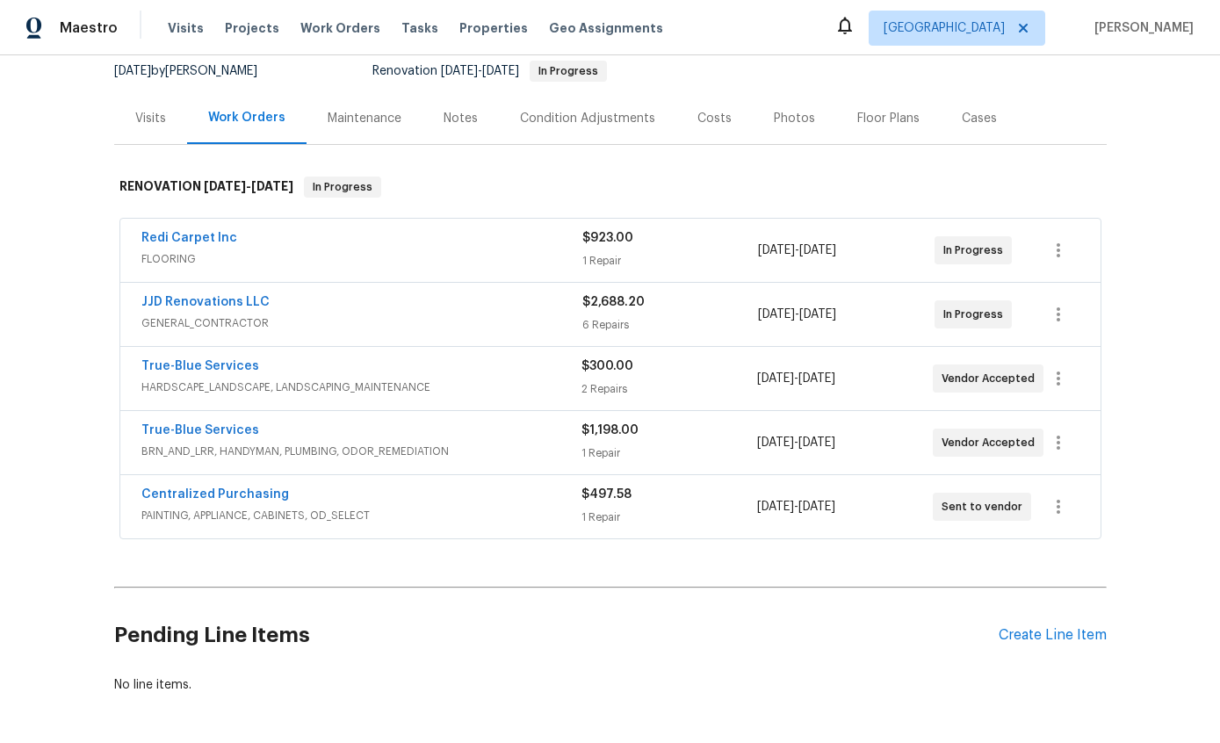
scroll to position [173, 0]
click at [1056, 637] on div "Create Line Item" at bounding box center [1052, 636] width 108 height 17
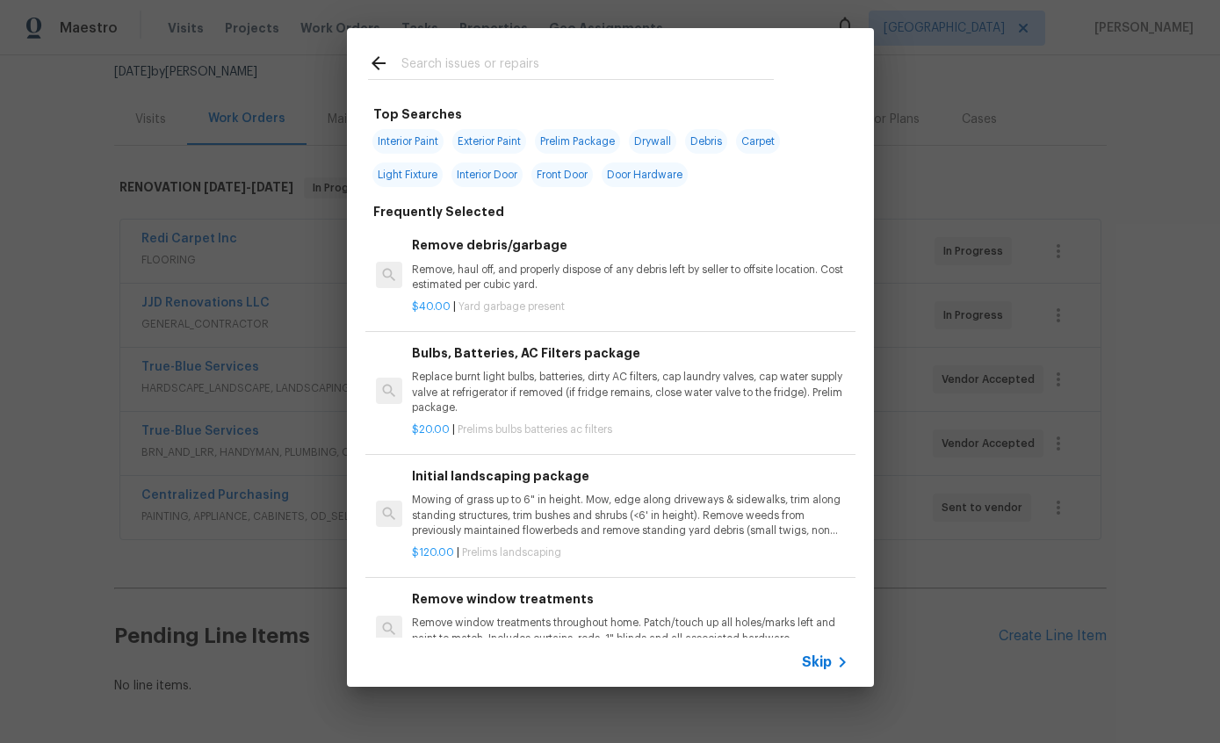
click at [604, 61] on input "text" at bounding box center [587, 66] width 372 height 26
type input "Clean"
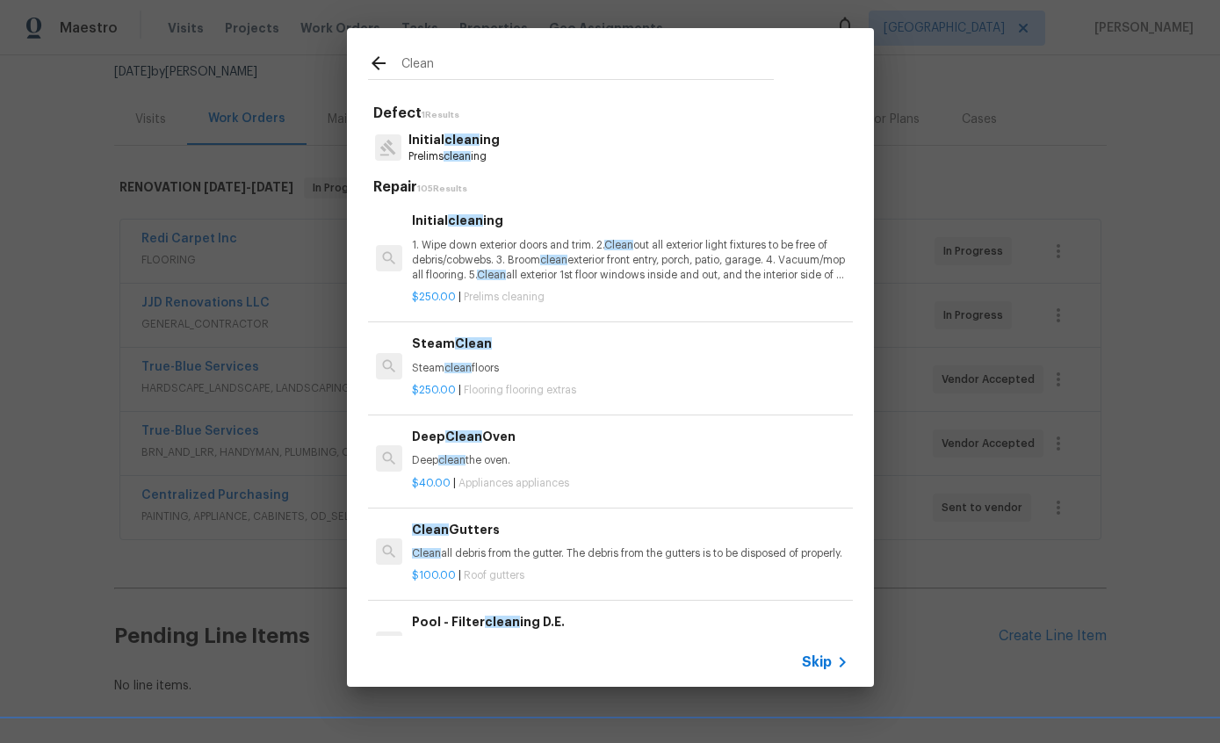
click at [475, 145] on span "clean" at bounding box center [461, 139] width 35 height 12
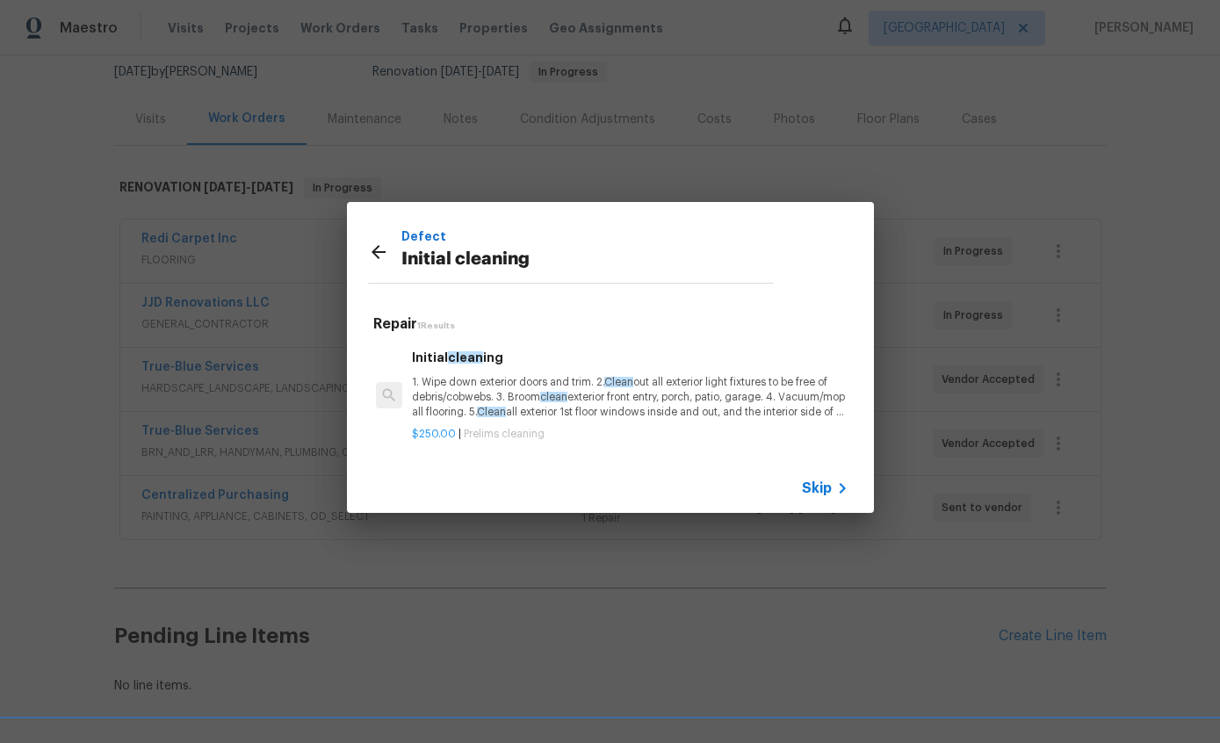
click at [731, 398] on p "1. Wipe down exterior doors and trim. 2. Clean out all exterior light fixtures …" at bounding box center [630, 397] width 436 height 45
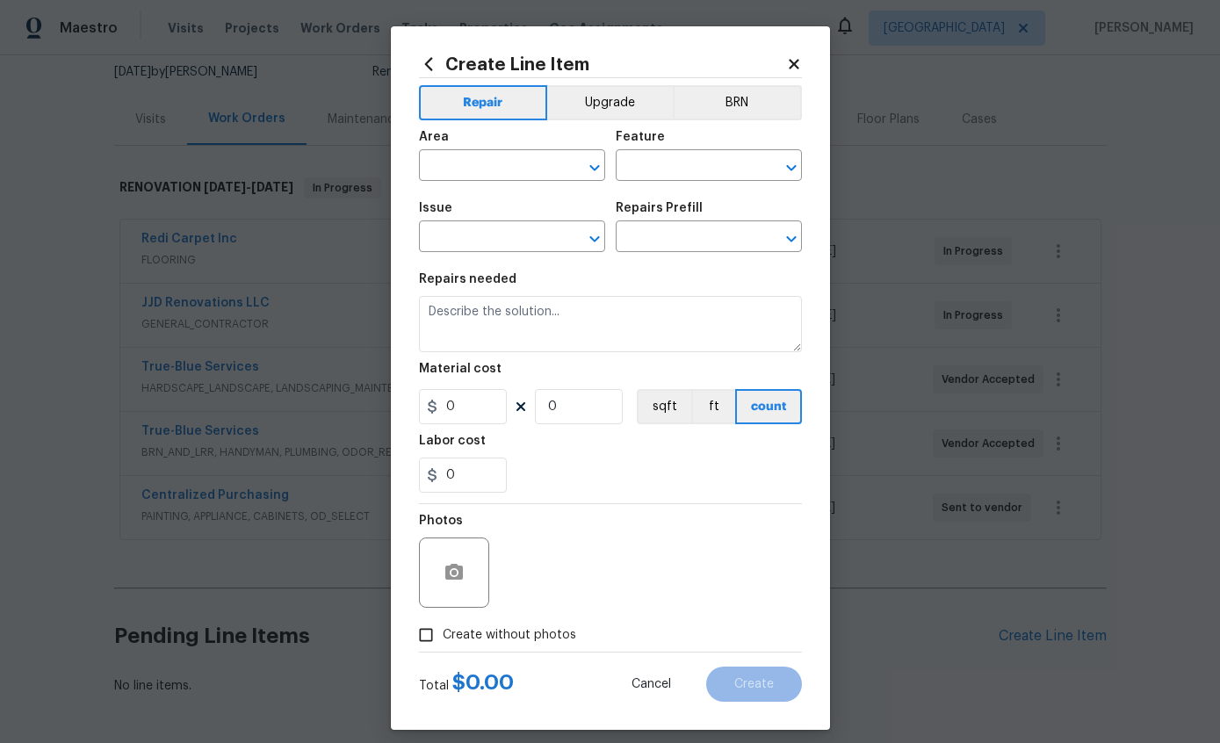
type input "Home Readiness Packages"
type input "Initial cleaning"
type input "Initial cleaning $250.00"
type textarea "1. Wipe down exterior doors and trim. 2. Clean out all exterior light fixtures …"
type input "250"
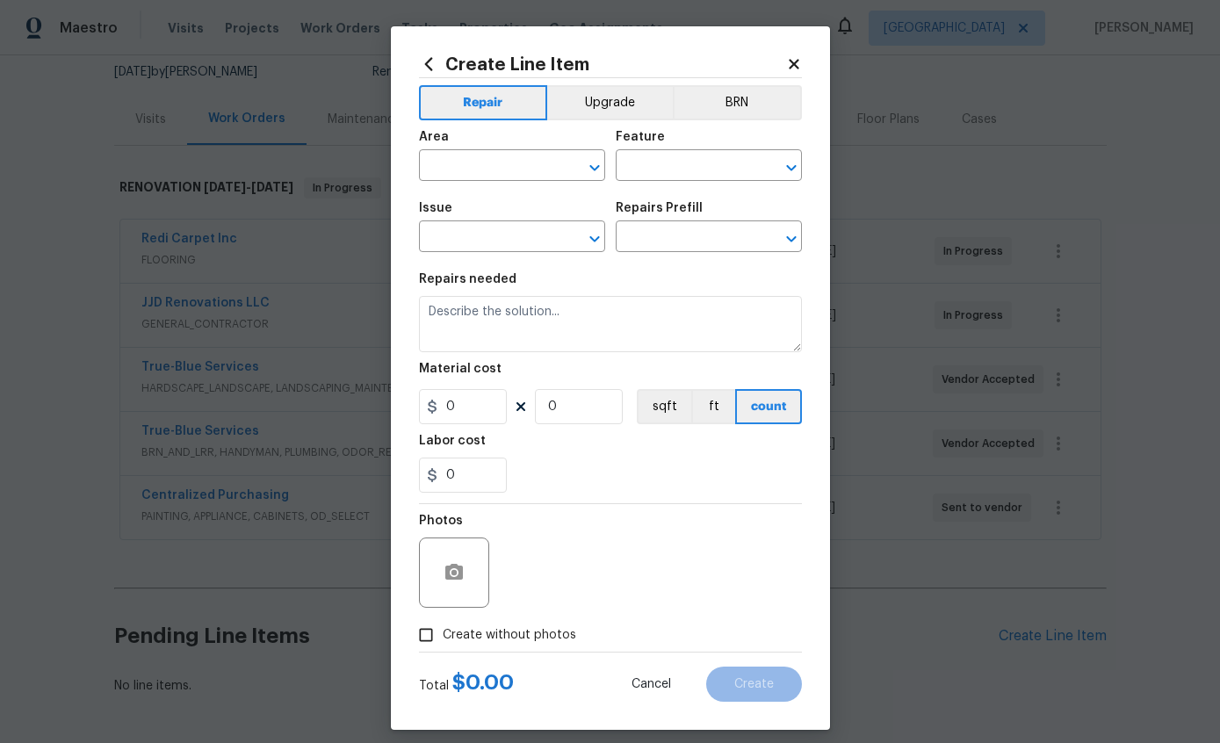
type input "1"
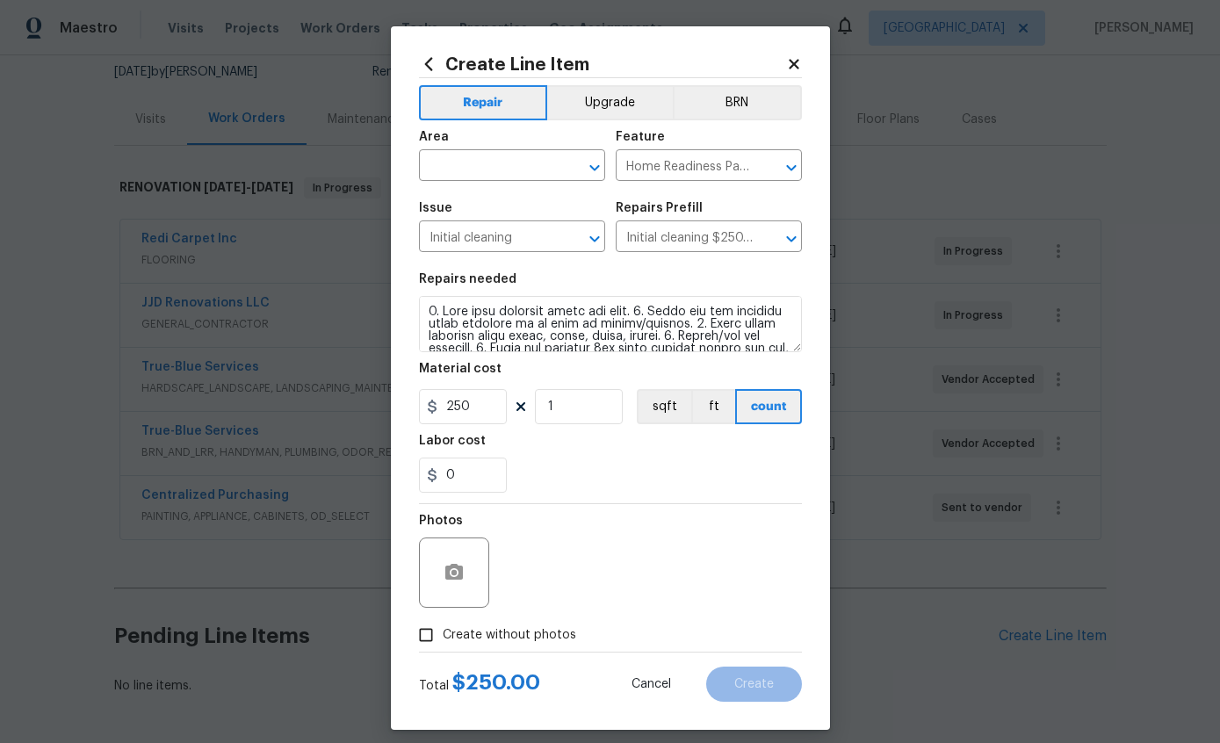
click at [504, 177] on input "text" at bounding box center [487, 167] width 137 height 27
click at [508, 241] on li "Interior Overall" at bounding box center [512, 236] width 186 height 29
type input "Interior Overall"
click at [420, 652] on input "Create without photos" at bounding box center [425, 634] width 33 height 33
checkbox input "true"
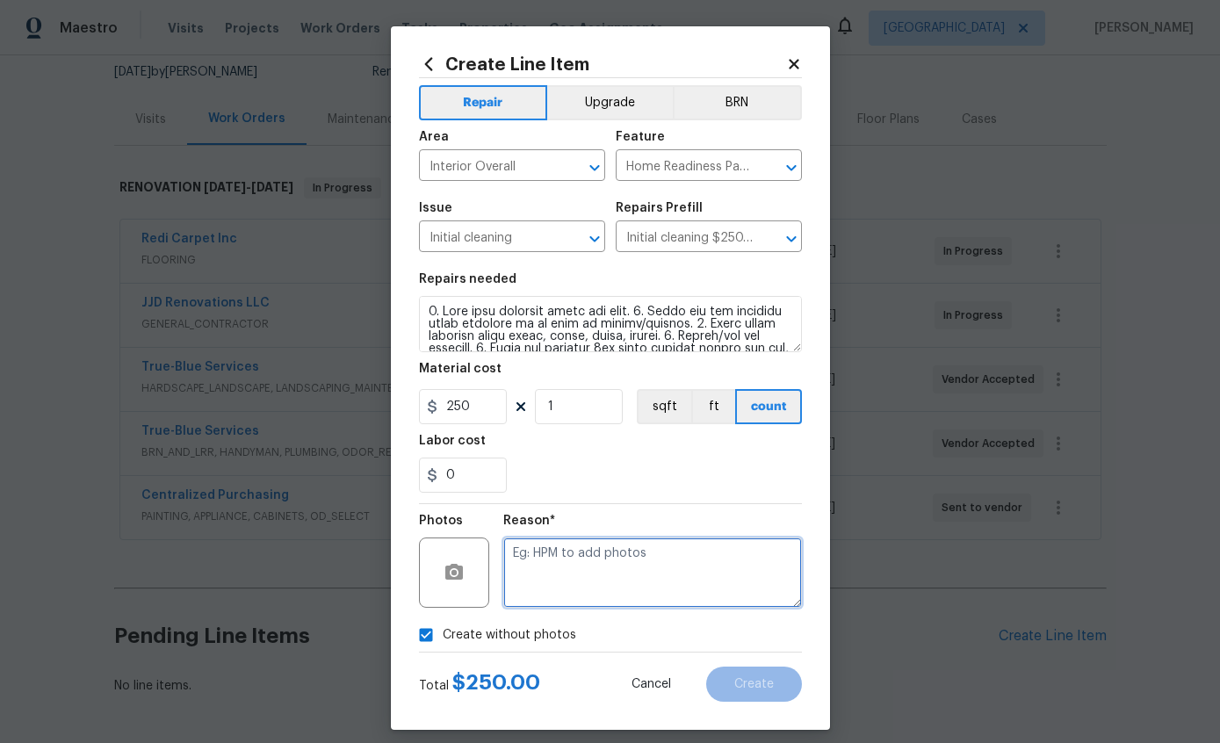
click at [614, 580] on textarea at bounding box center [652, 572] width 299 height 70
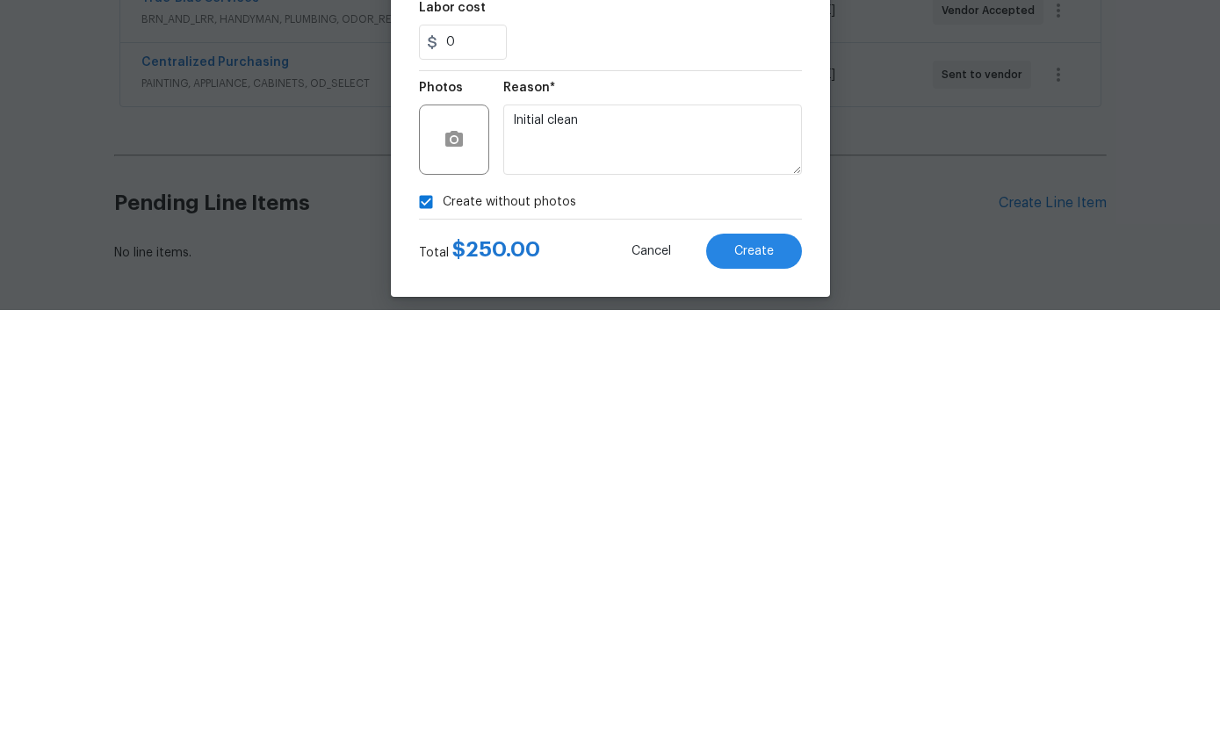
scroll to position [70, 0]
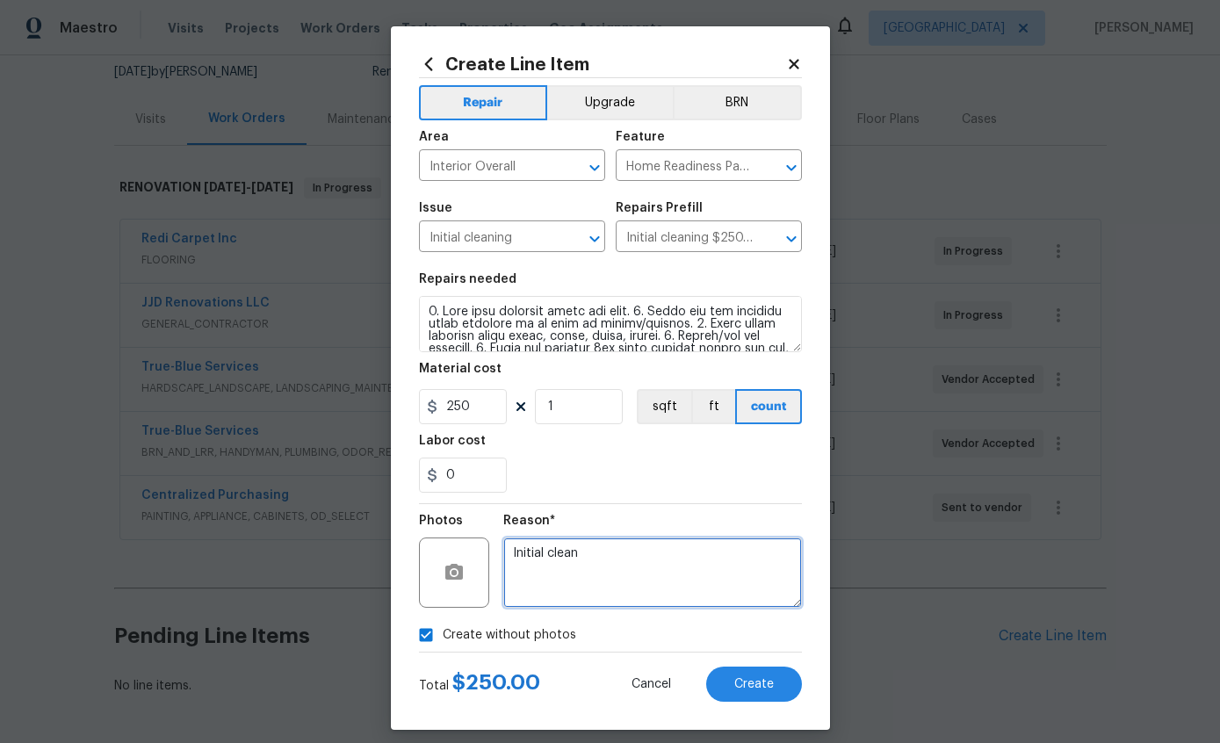
type textarea "Initial clean"
click at [760, 689] on span "Create" at bounding box center [754, 684] width 40 height 13
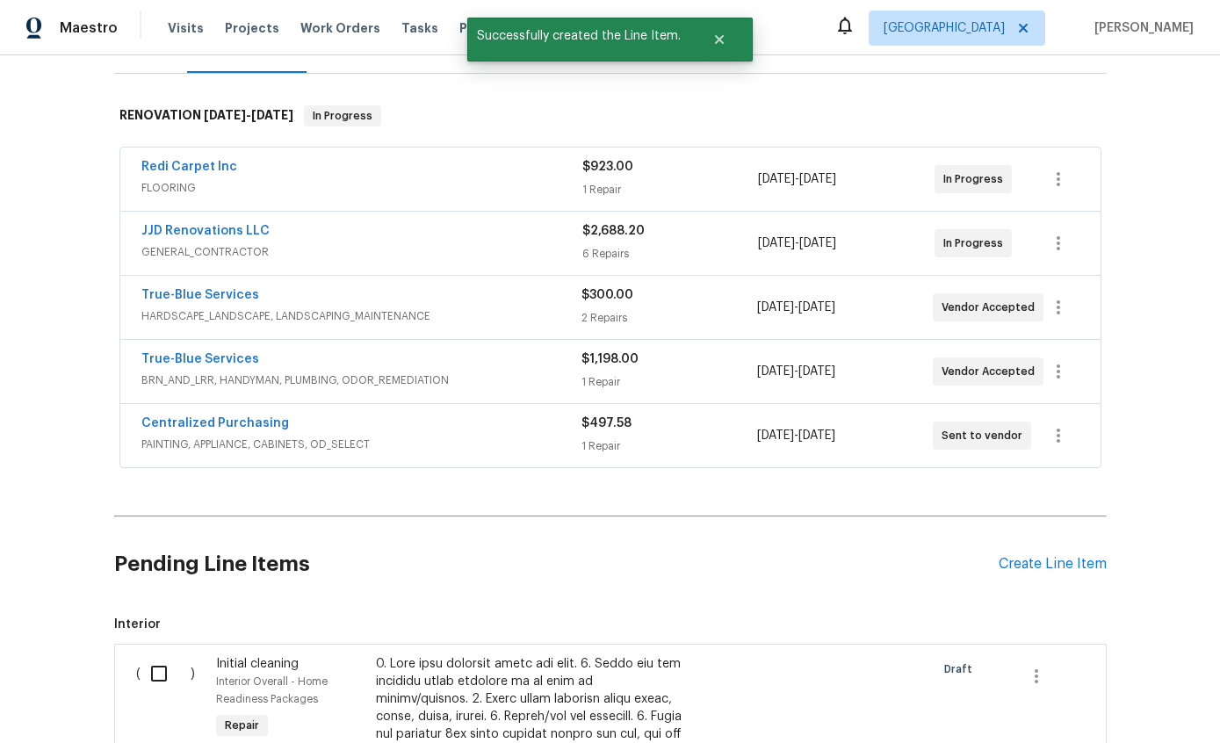
scroll to position [343, 0]
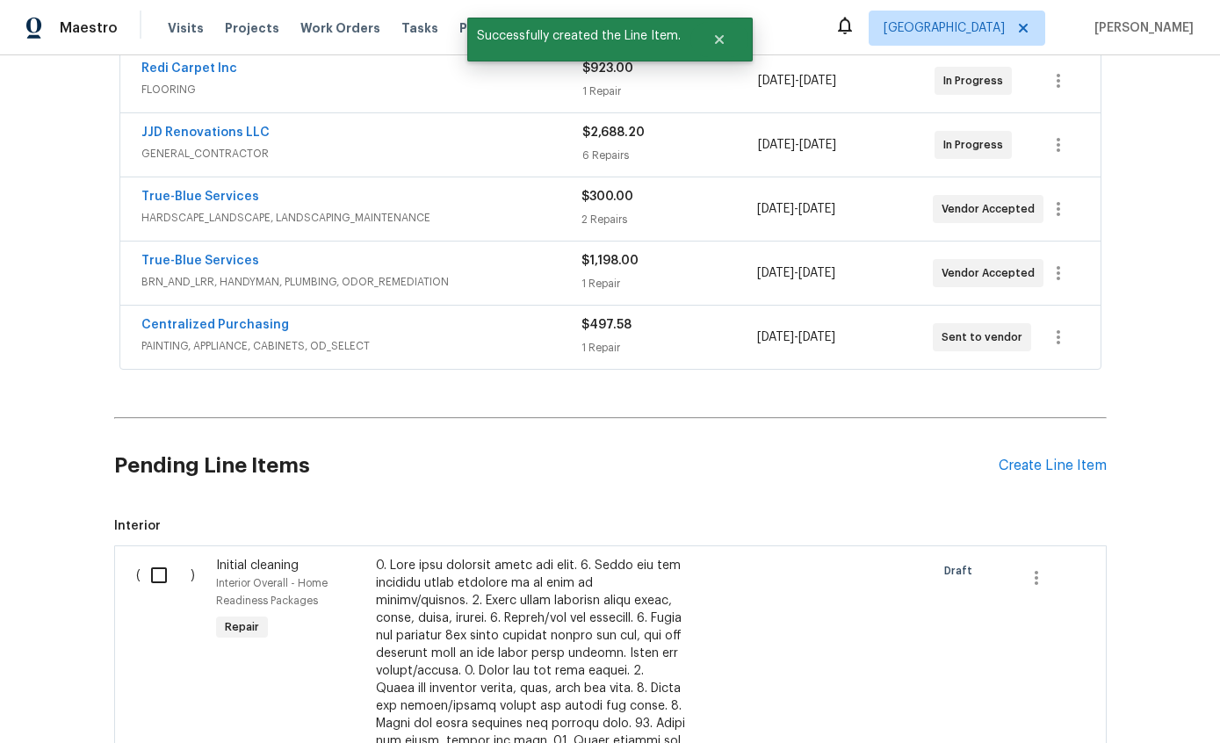
click at [154, 557] on input "checkbox" at bounding box center [166, 575] width 50 height 37
checkbox input "true"
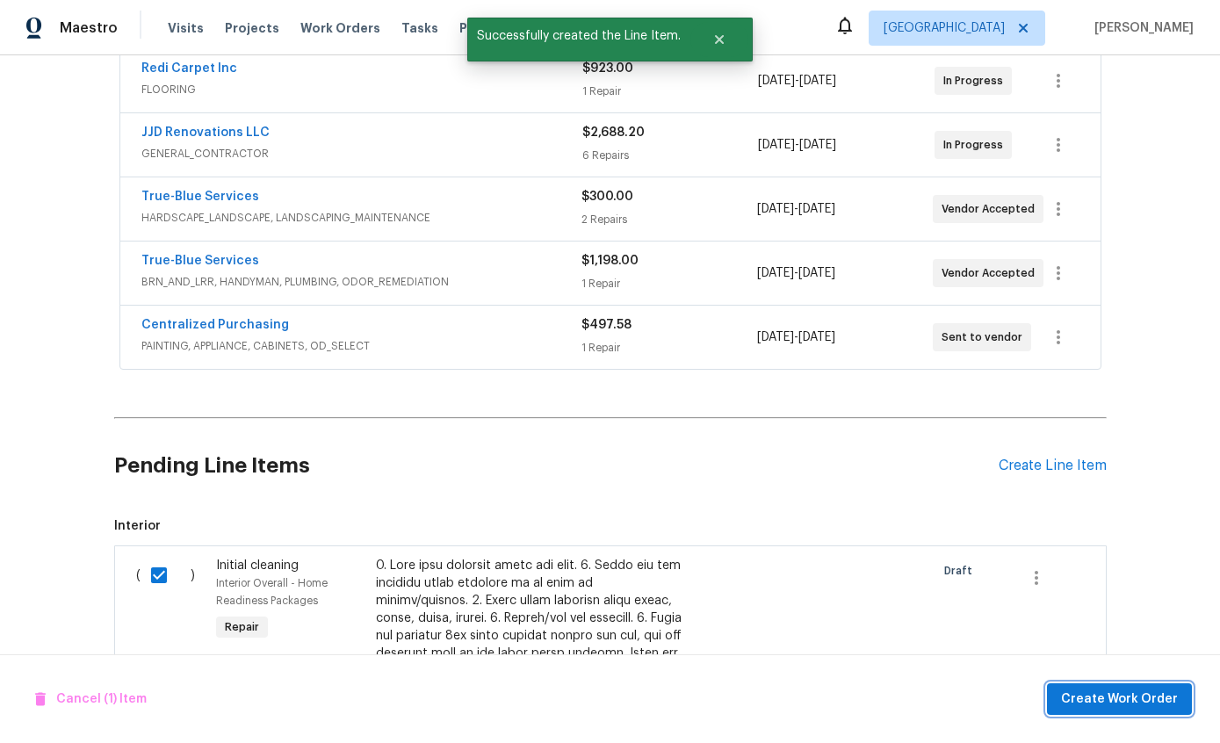
click at [1149, 704] on span "Create Work Order" at bounding box center [1119, 699] width 117 height 22
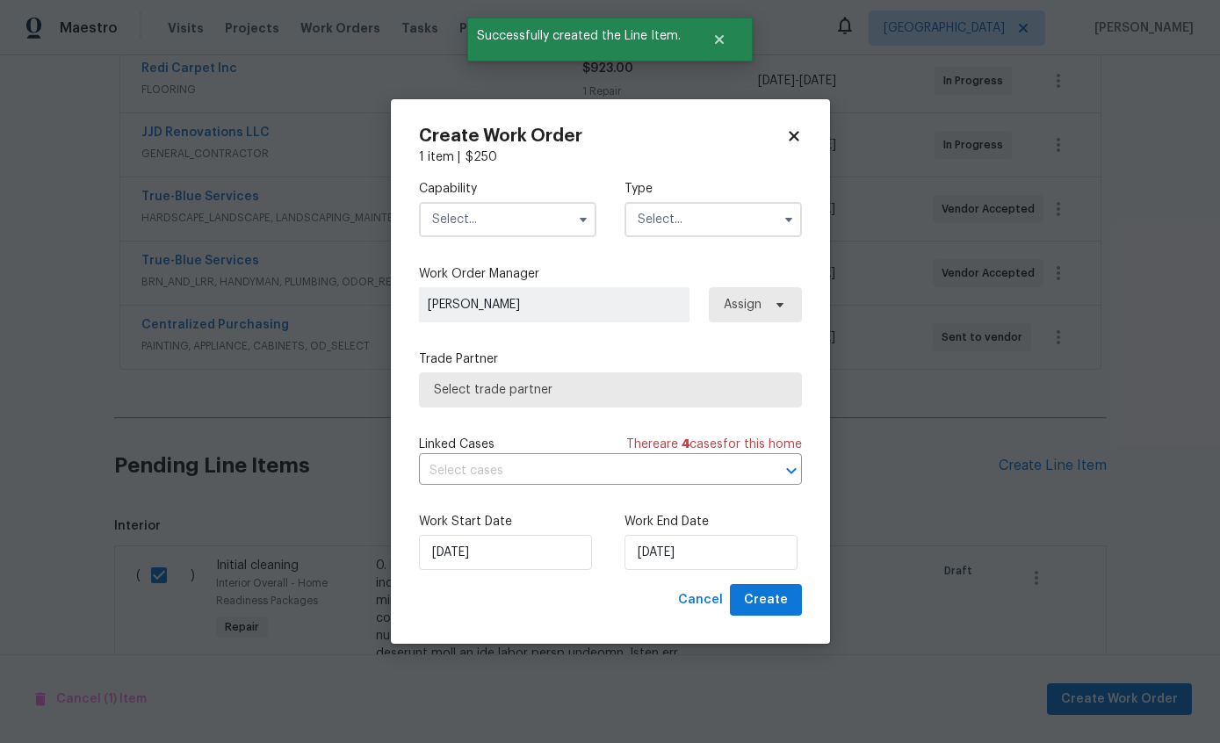
click at [502, 232] on input "text" at bounding box center [507, 219] width 177 height 35
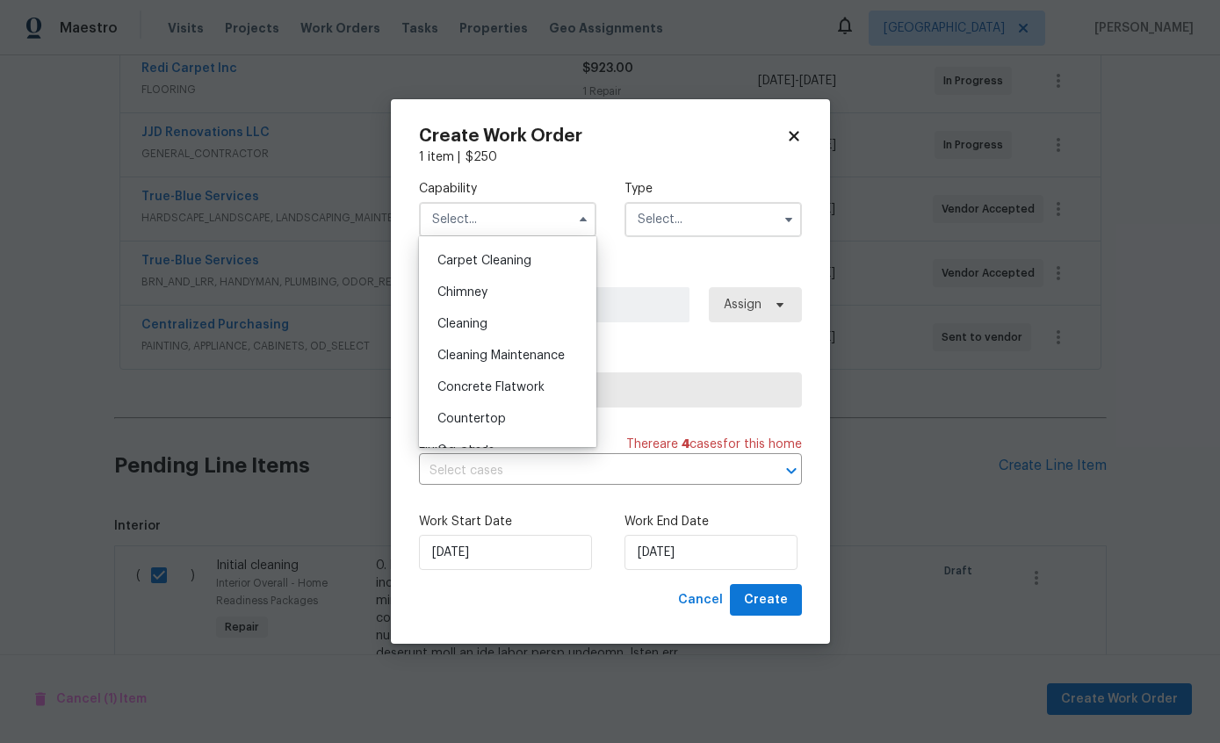
scroll to position [186, 0]
click at [492, 324] on div "Cleaning" at bounding box center [507, 323] width 169 height 32
type input "Cleaning"
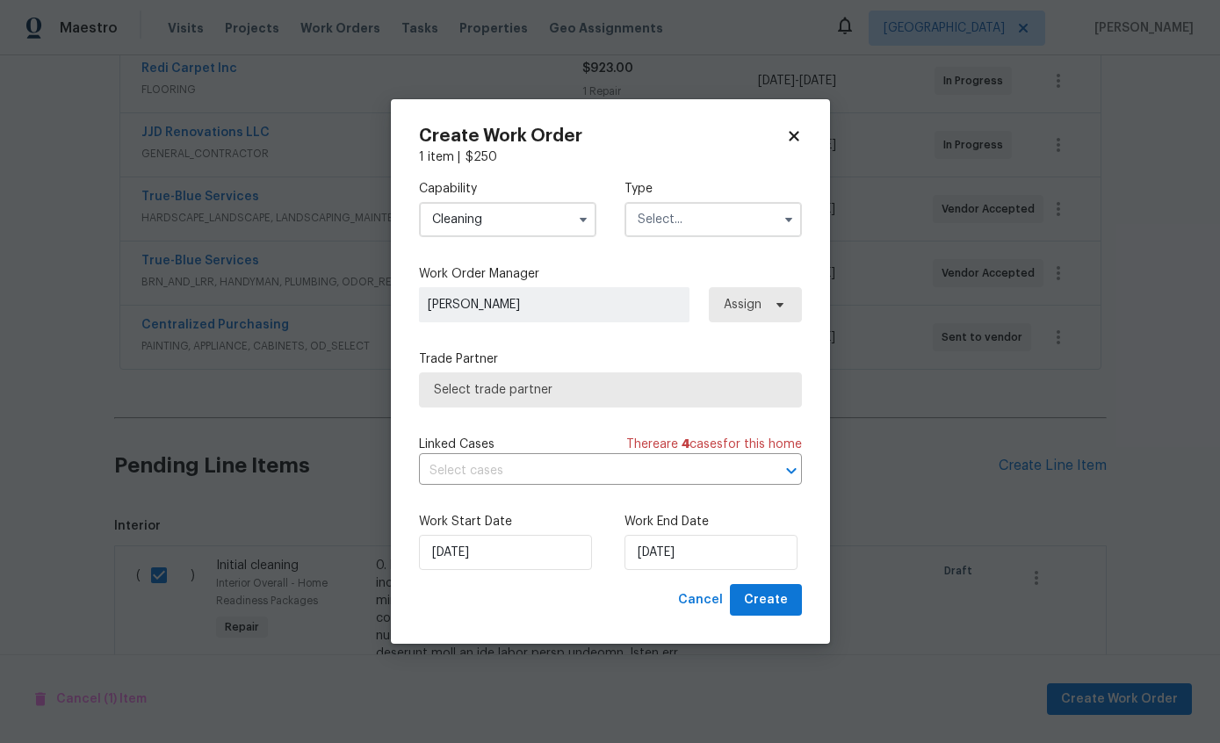
click at [702, 221] on input "text" at bounding box center [712, 219] width 177 height 35
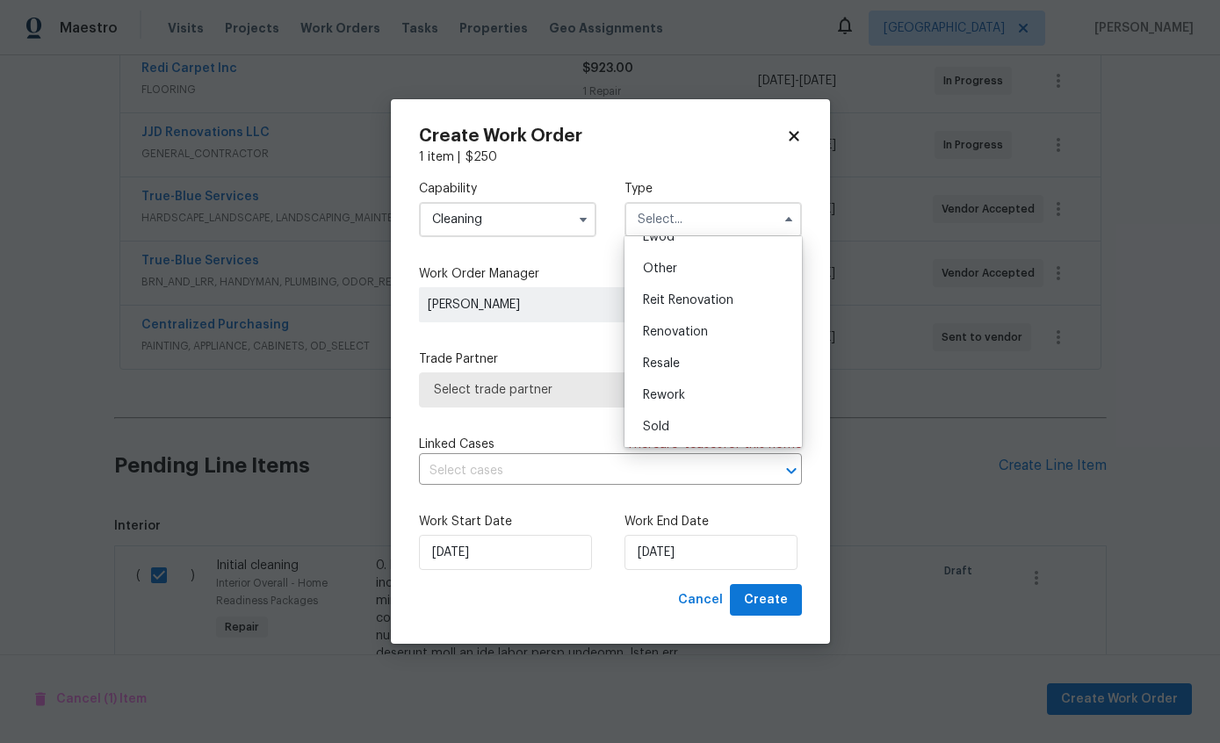
scroll to position [209, 0]
click at [703, 336] on span "Renovation" at bounding box center [675, 332] width 65 height 12
type input "Renovation"
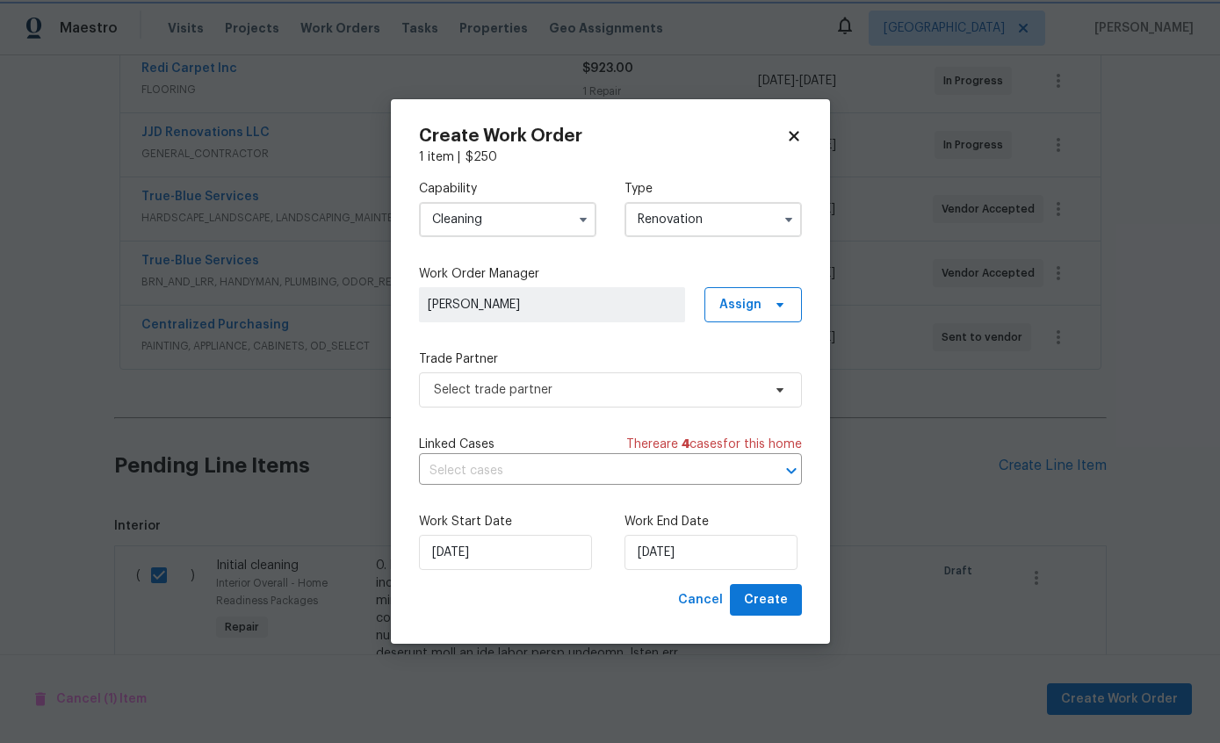
scroll to position [0, 0]
click at [720, 555] on input "9/18/2025" at bounding box center [710, 552] width 173 height 35
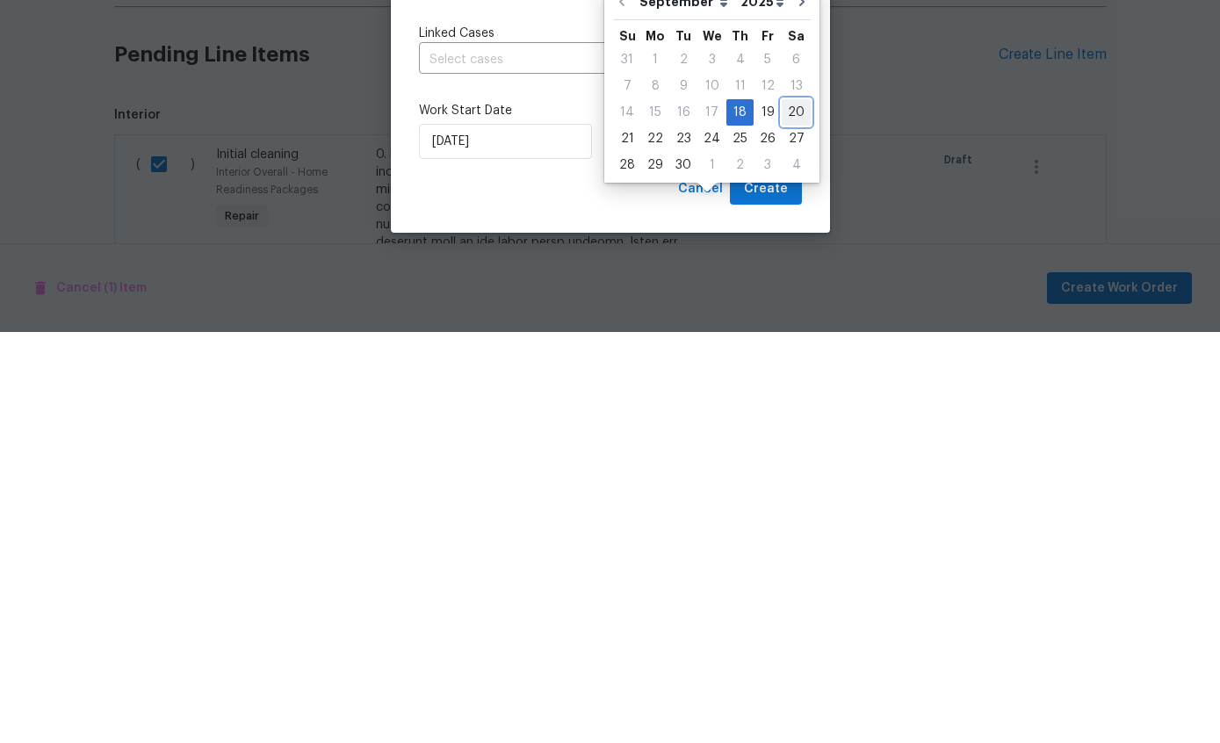
click at [787, 511] on div "20" at bounding box center [796, 523] width 29 height 25
type input "9/20/2025"
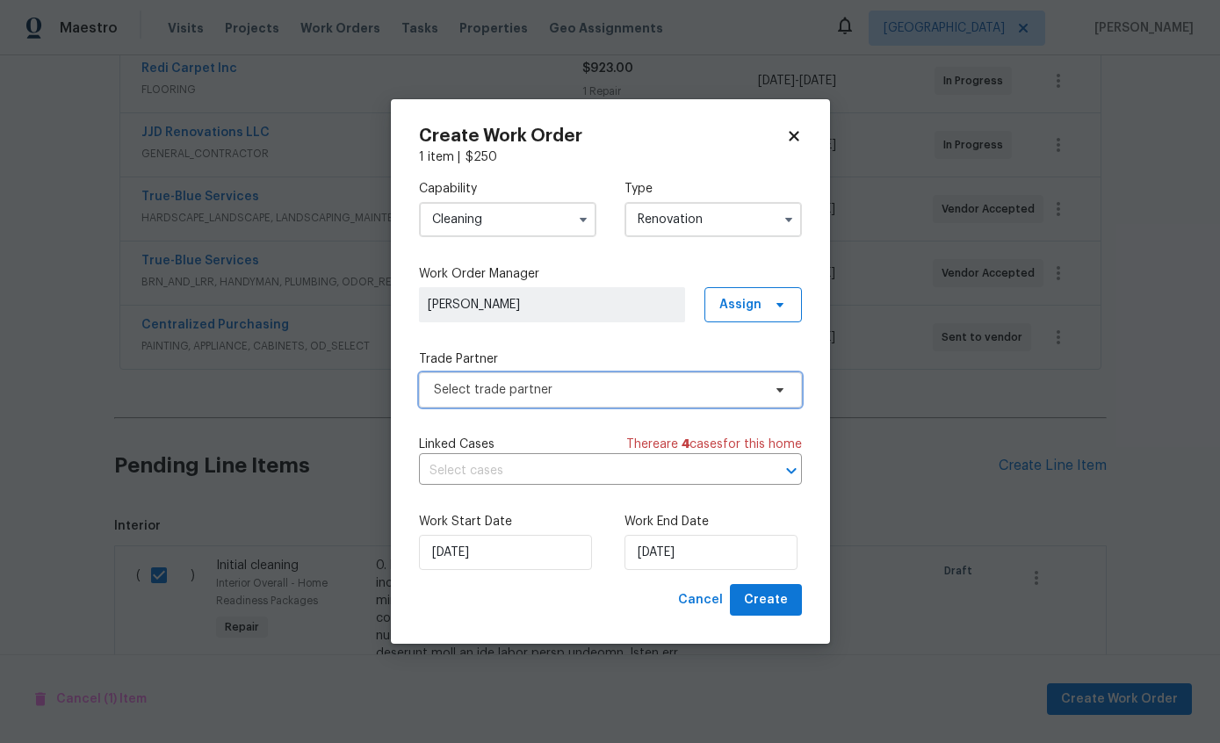
click at [658, 383] on span "Select trade partner" at bounding box center [598, 390] width 328 height 18
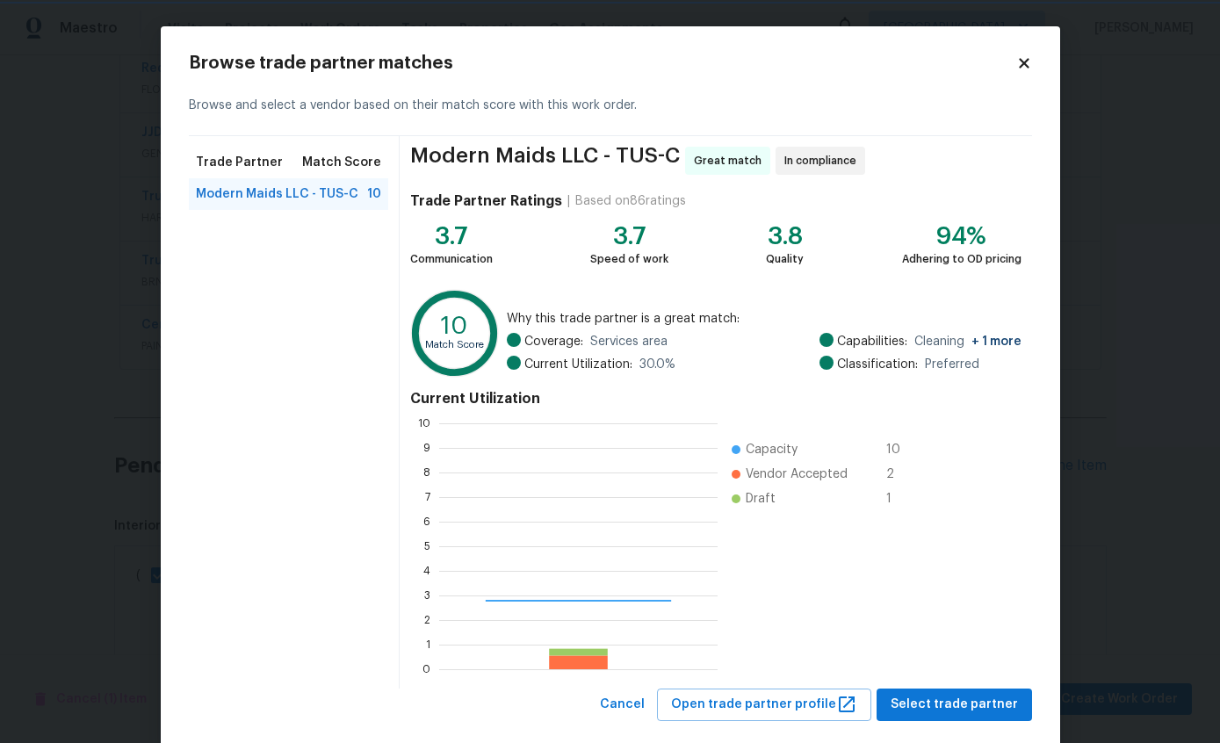
scroll to position [246, 278]
click at [312, 195] on span "Modern Maids LLC - TUS-C" at bounding box center [277, 194] width 162 height 18
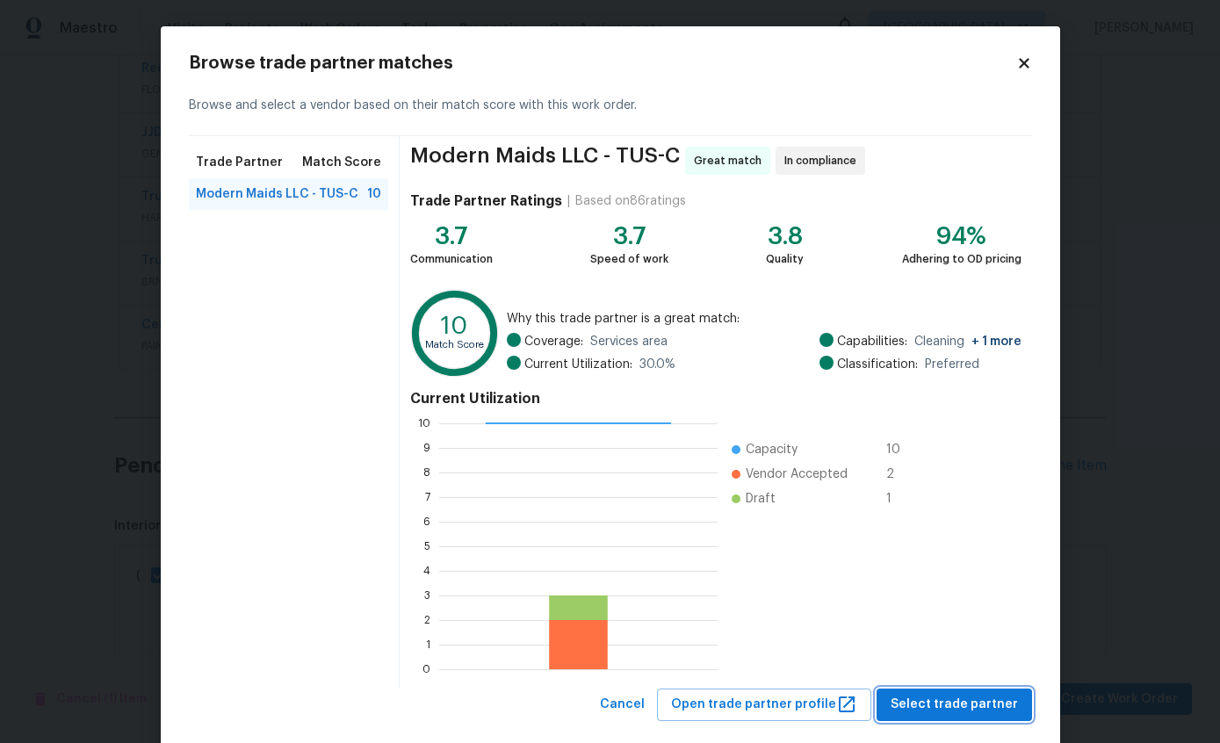
click at [964, 704] on span "Select trade partner" at bounding box center [953, 705] width 127 height 22
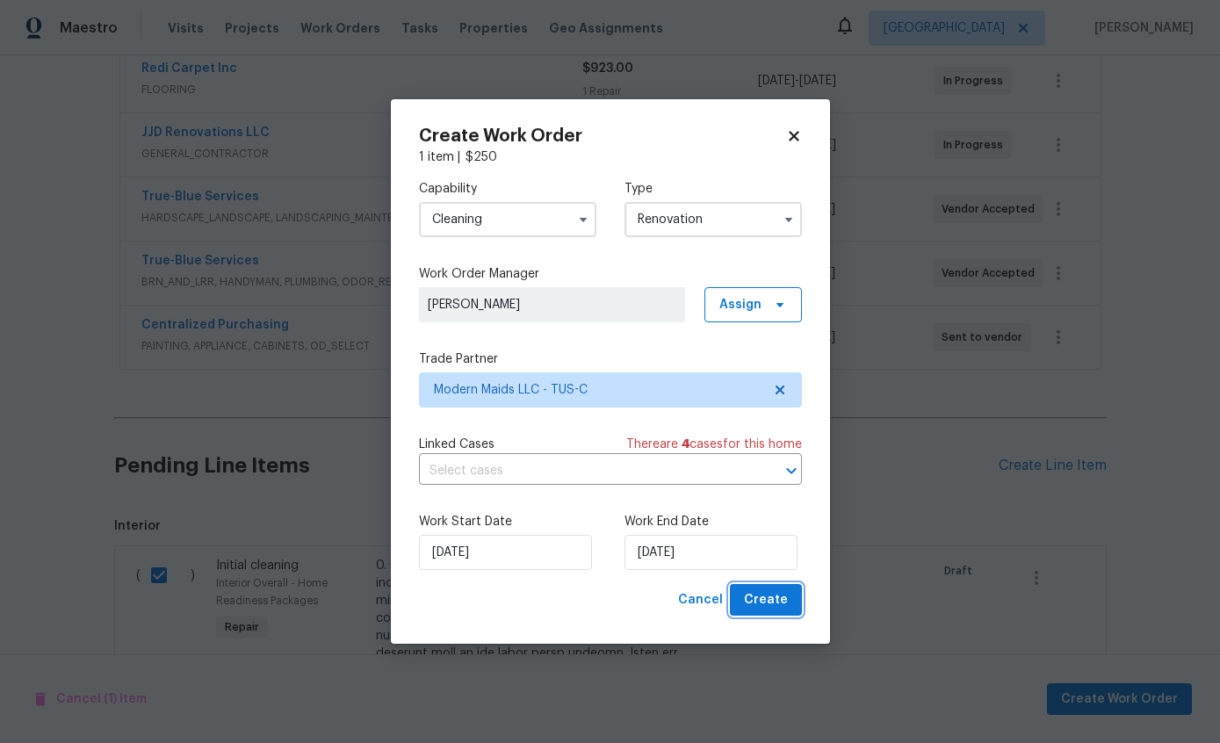
click at [768, 604] on span "Create" at bounding box center [766, 600] width 44 height 22
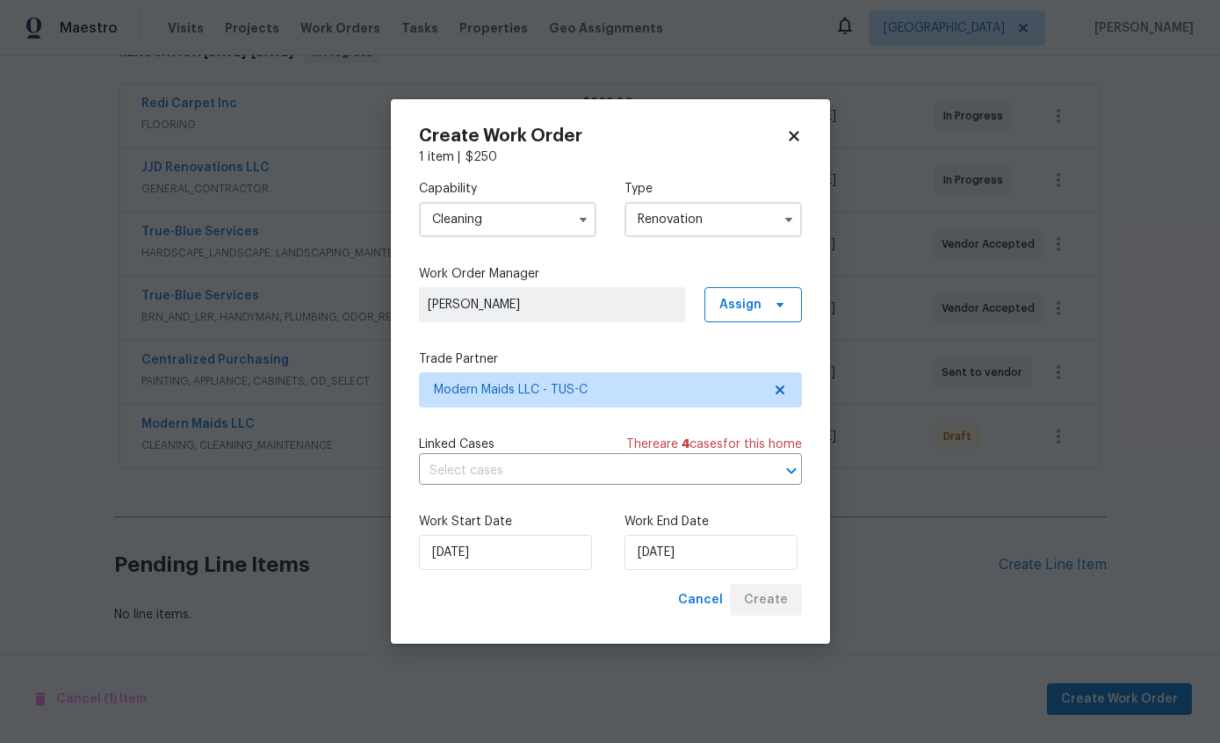
scroll to position [237, 0]
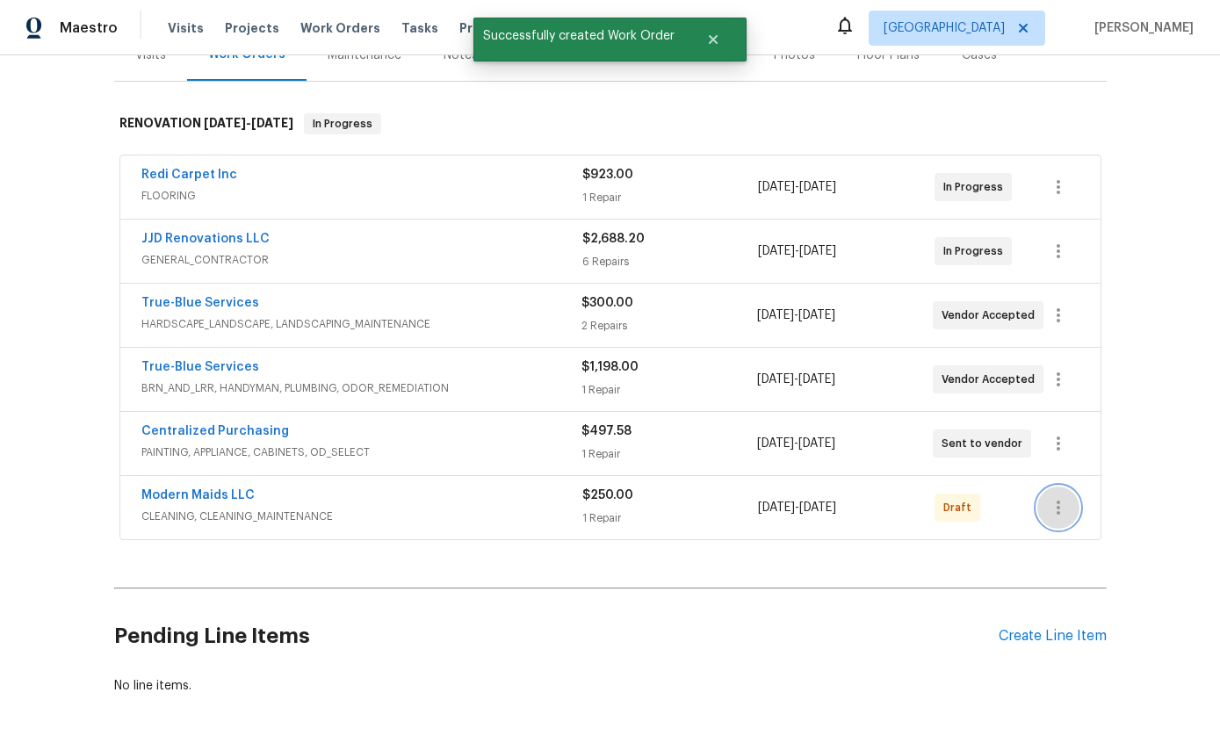
click at [1056, 497] on icon "button" at bounding box center [1058, 507] width 21 height 21
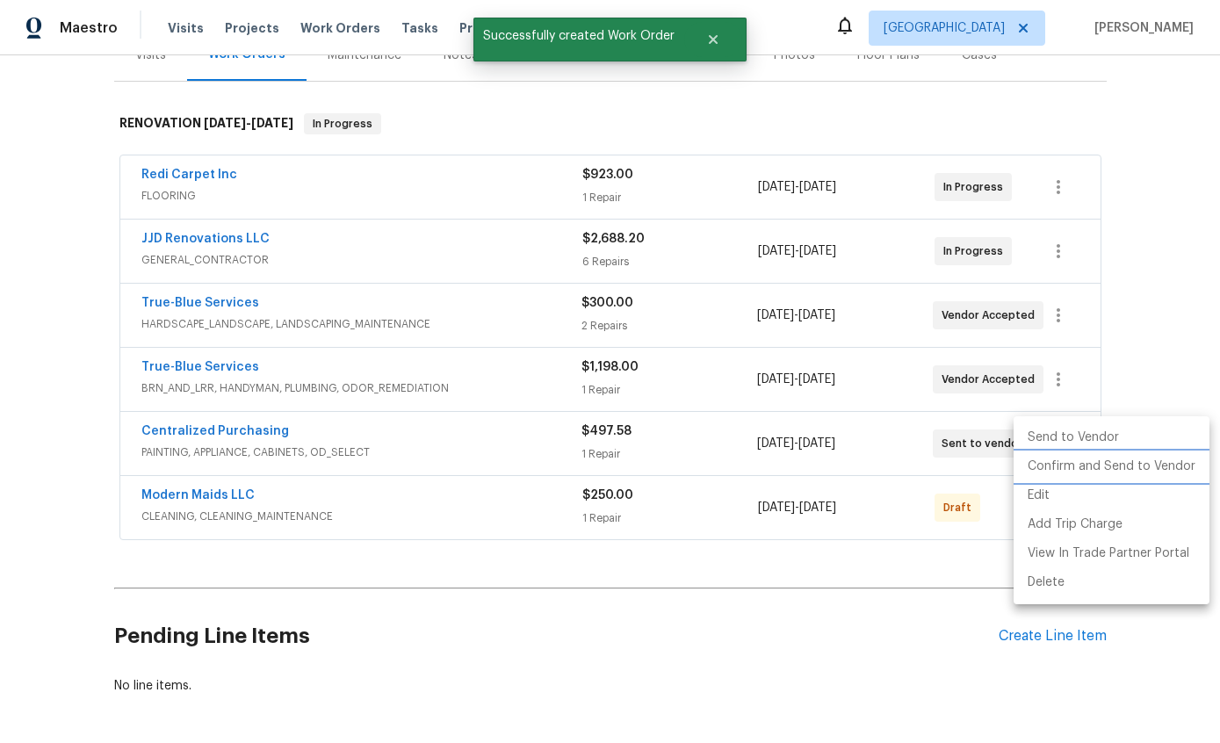
click at [1158, 470] on li "Confirm and Send to Vendor" at bounding box center [1111, 466] width 196 height 29
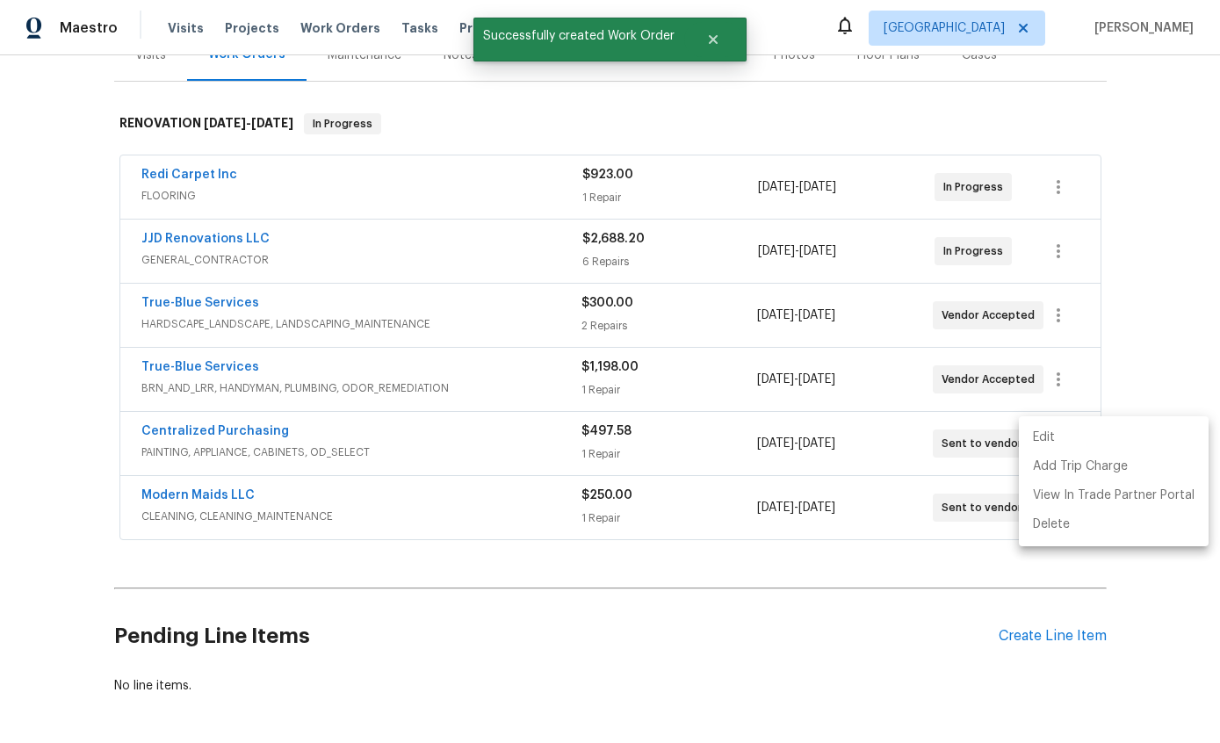
click at [1179, 300] on div at bounding box center [610, 371] width 1220 height 743
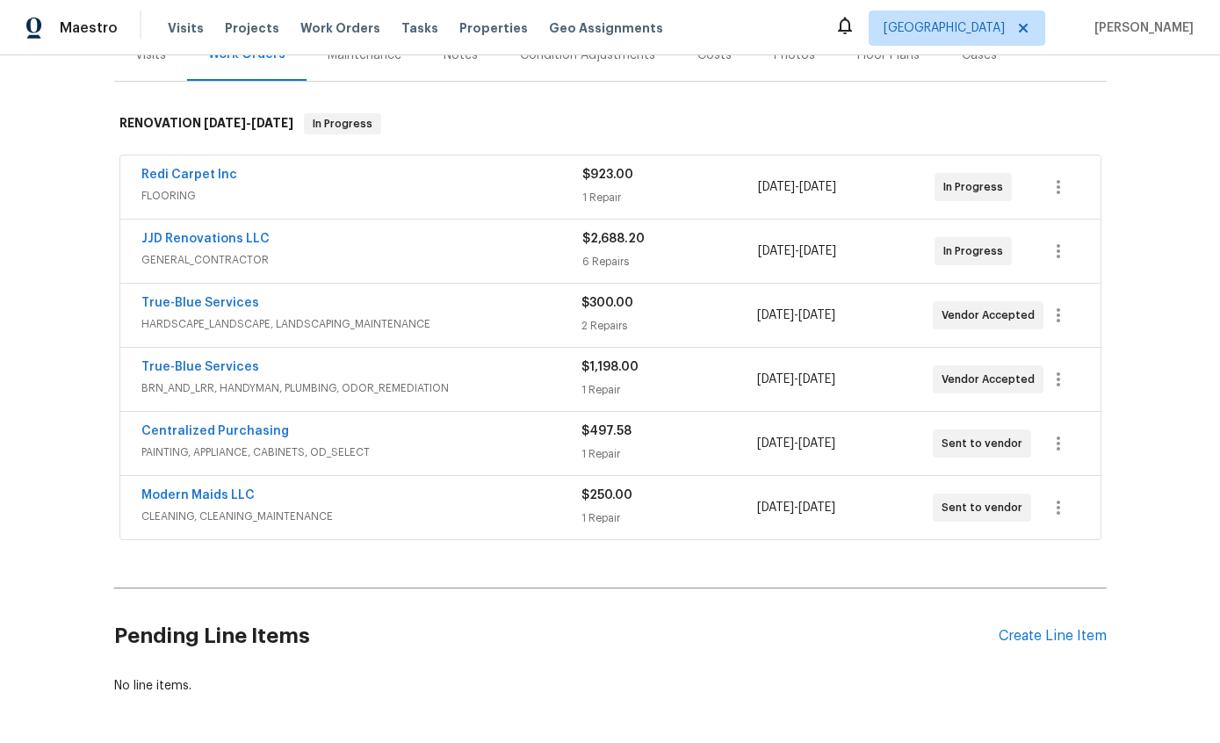
click at [756, 677] on div "No line items." at bounding box center [610, 686] width 992 height 18
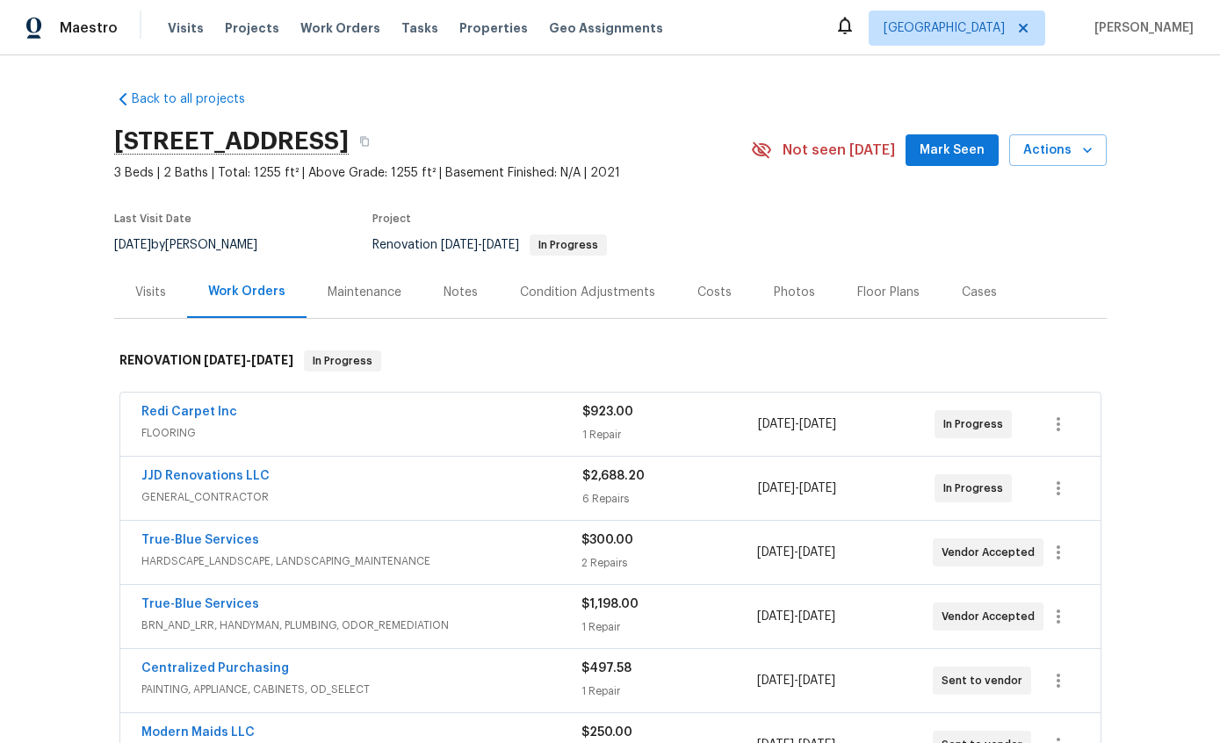
scroll to position [0, 0]
